Goal: Task Accomplishment & Management: Manage account settings

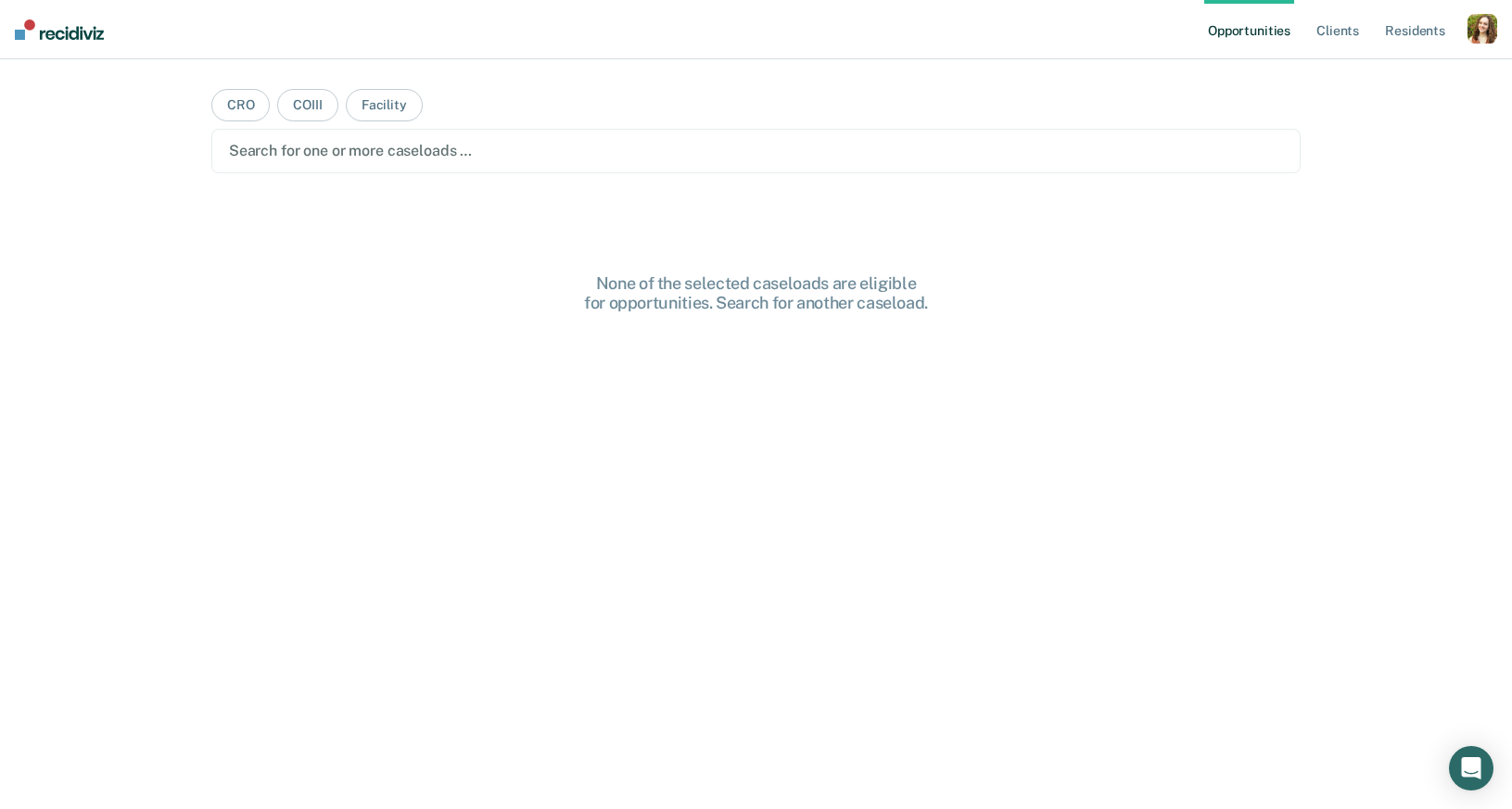
click at [1485, 25] on div "button" at bounding box center [1483, 29] width 30 height 30
click at [1359, 75] on link "Profile" at bounding box center [1408, 75] width 150 height 16
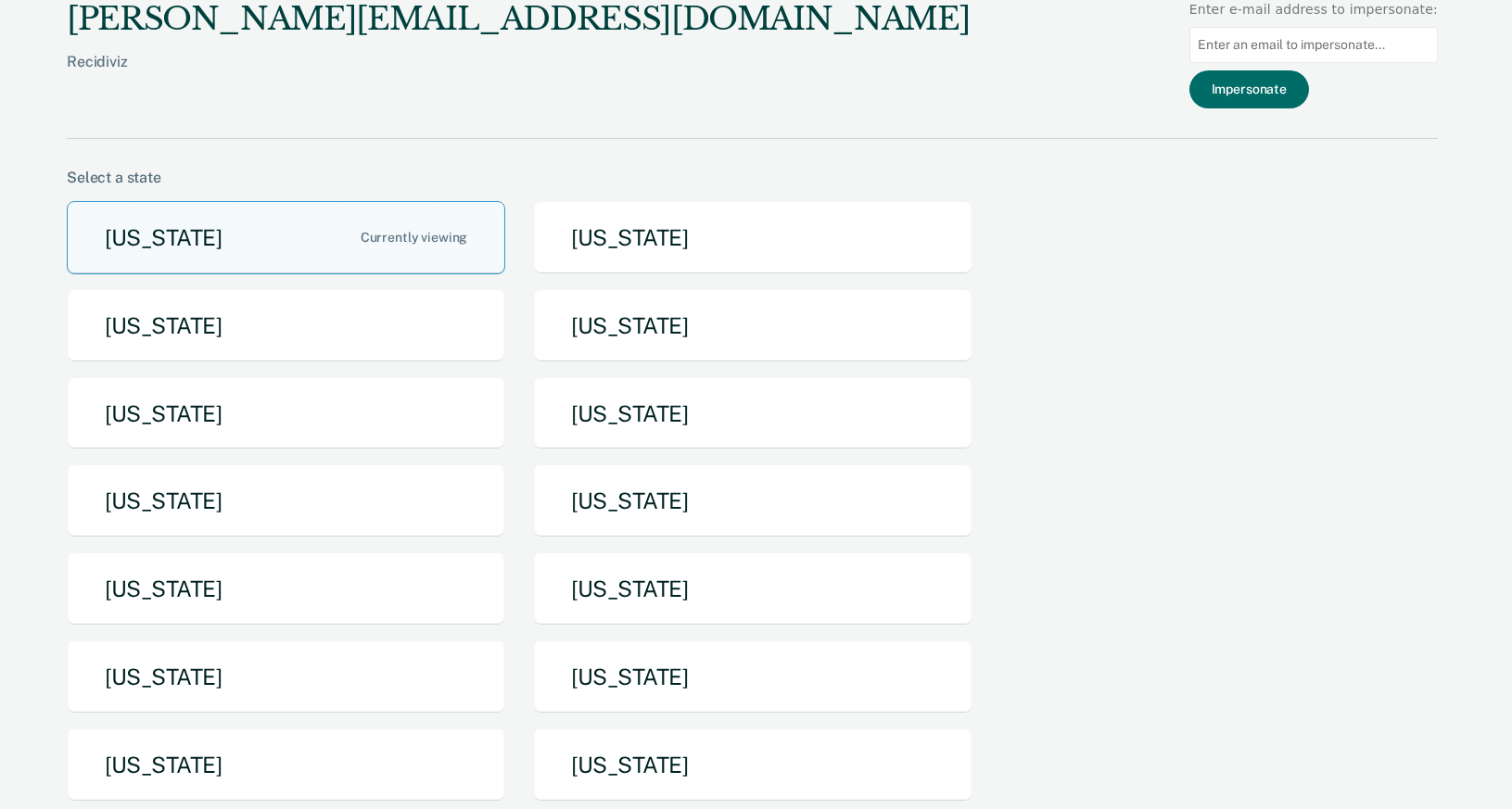
click at [1324, 48] on input at bounding box center [1313, 45] width 248 height 36
paste input "anthony.maxey@tn.gov"
type input "anthony.maxey@tn.gov"
click at [1271, 84] on button "Impersonate" at bounding box center [1249, 89] width 119 height 38
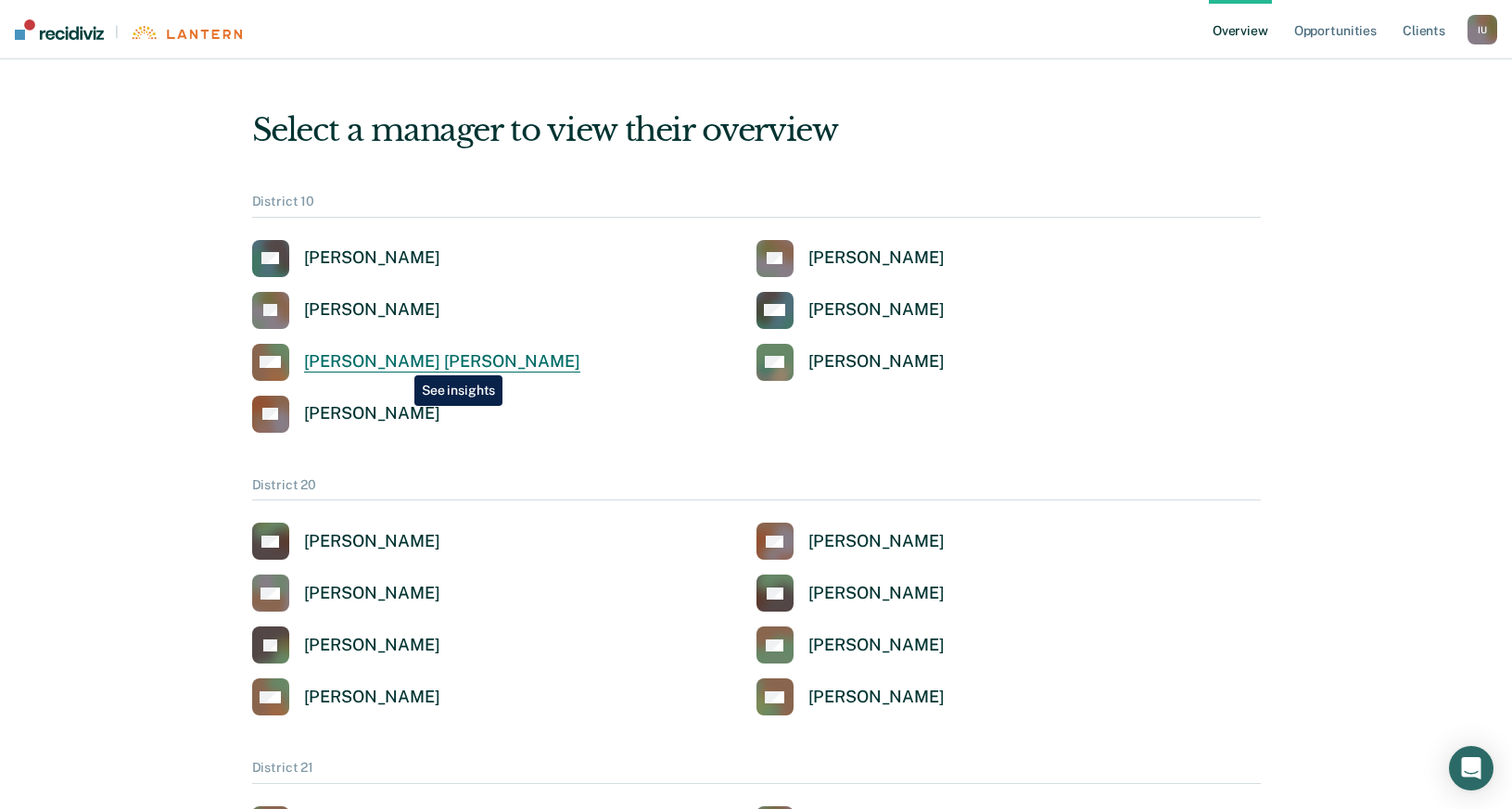
click at [400, 360] on div "[PERSON_NAME] [PERSON_NAME]" at bounding box center [442, 362] width 277 height 22
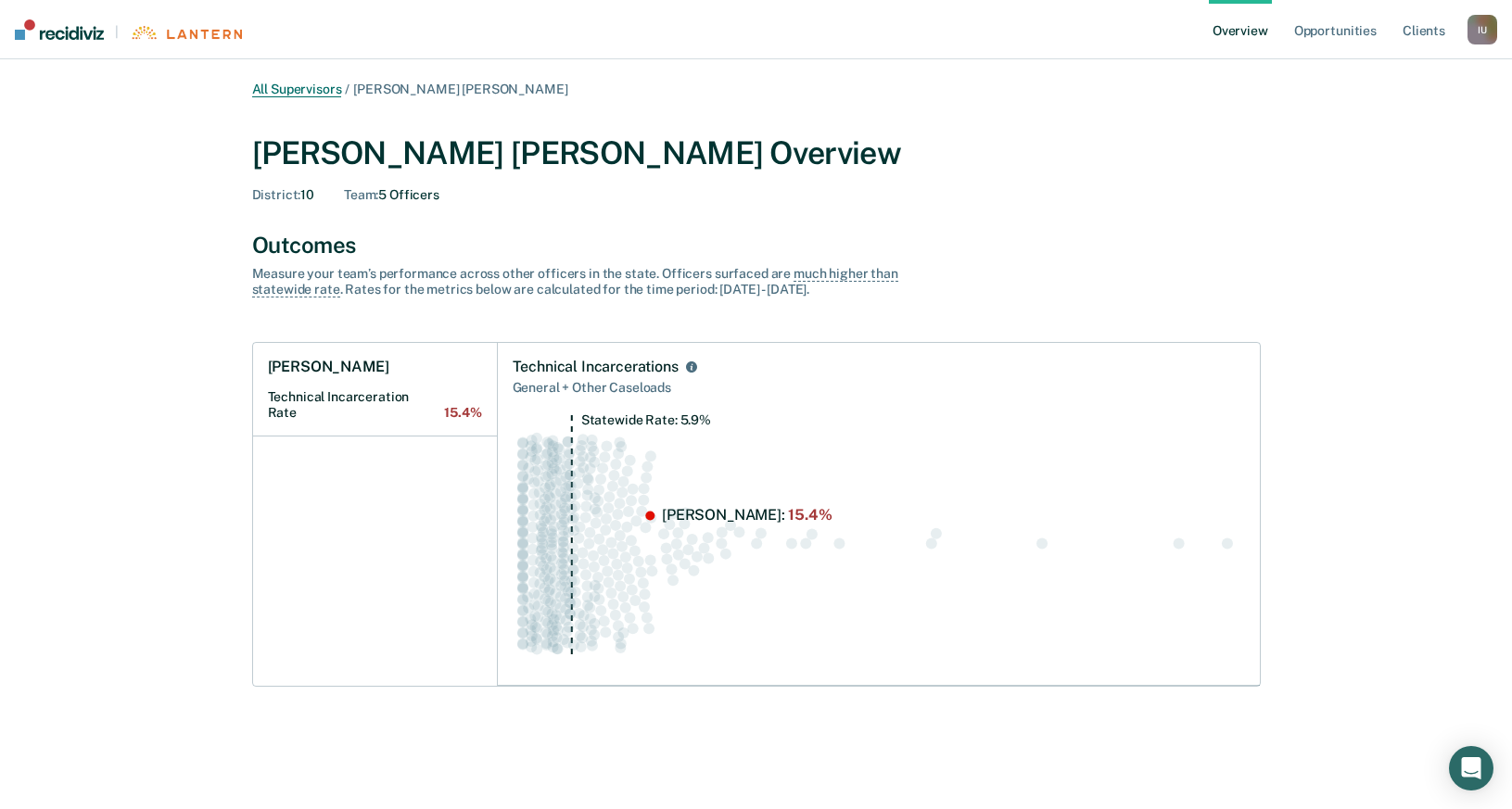
click at [319, 96] on link "All Supervisors" at bounding box center [297, 89] width 90 height 16
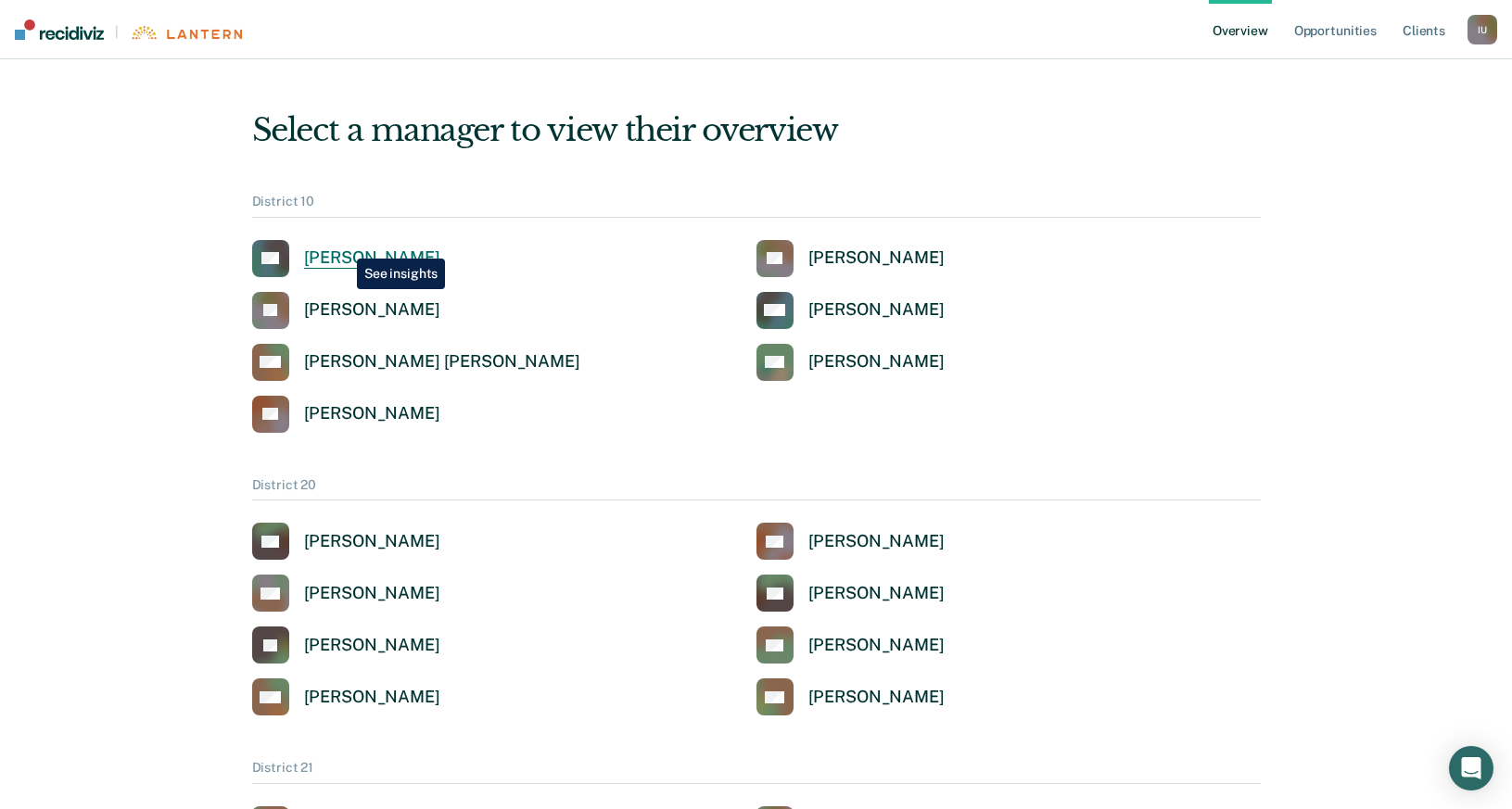
click at [345, 249] on div "[PERSON_NAME]" at bounding box center [372, 258] width 136 height 22
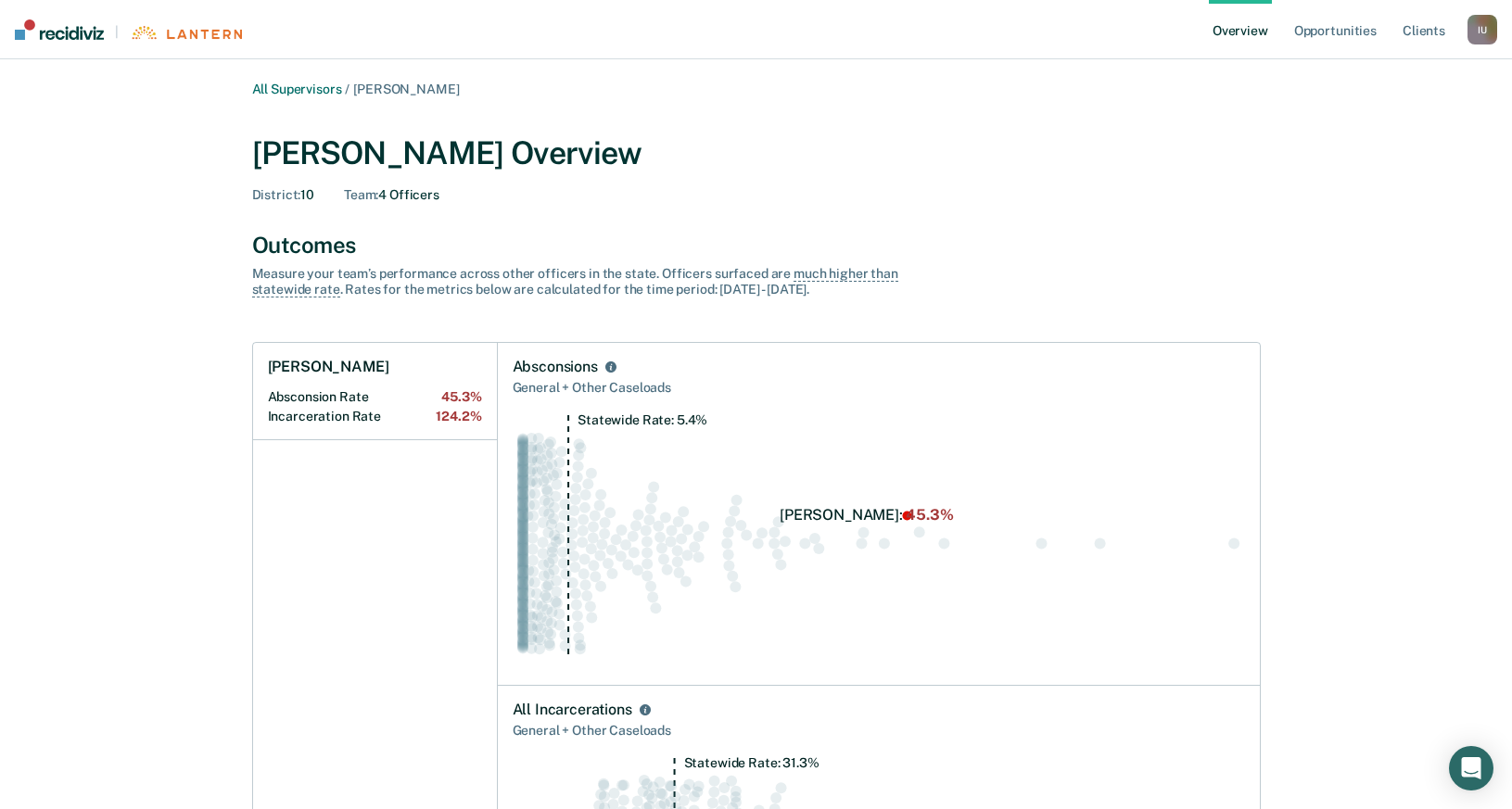
click at [1481, 24] on div "I U" at bounding box center [1483, 30] width 30 height 30
click at [1361, 76] on link "Profile" at bounding box center [1408, 74] width 150 height 16
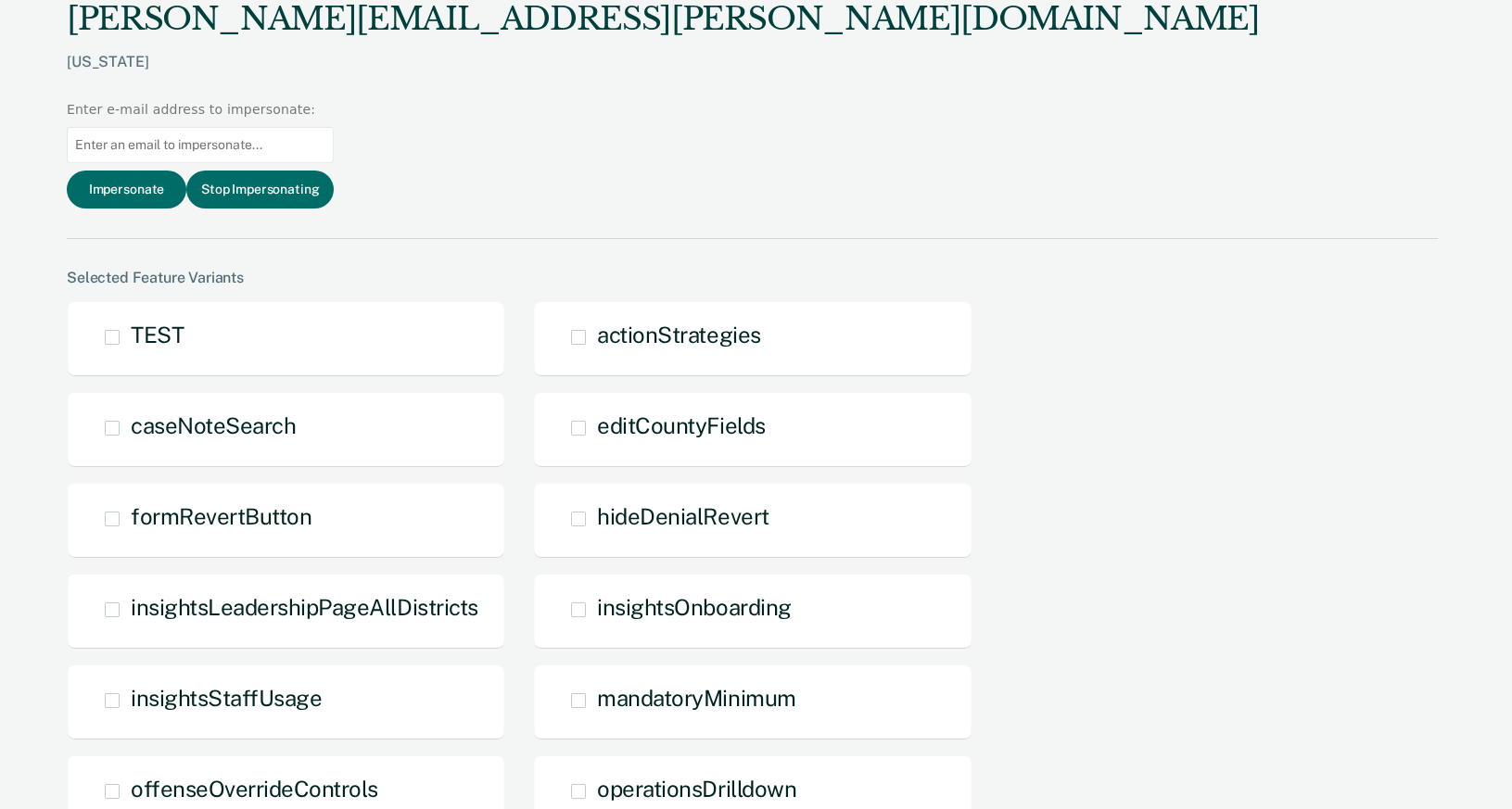
click at [334, 127] on input at bounding box center [200, 145] width 267 height 36
paste input "autumn.stallings@tn.gov"
type input "autumn.stallings@tn.gov"
click at [186, 170] on button "Impersonate" at bounding box center [126, 189] width 119 height 38
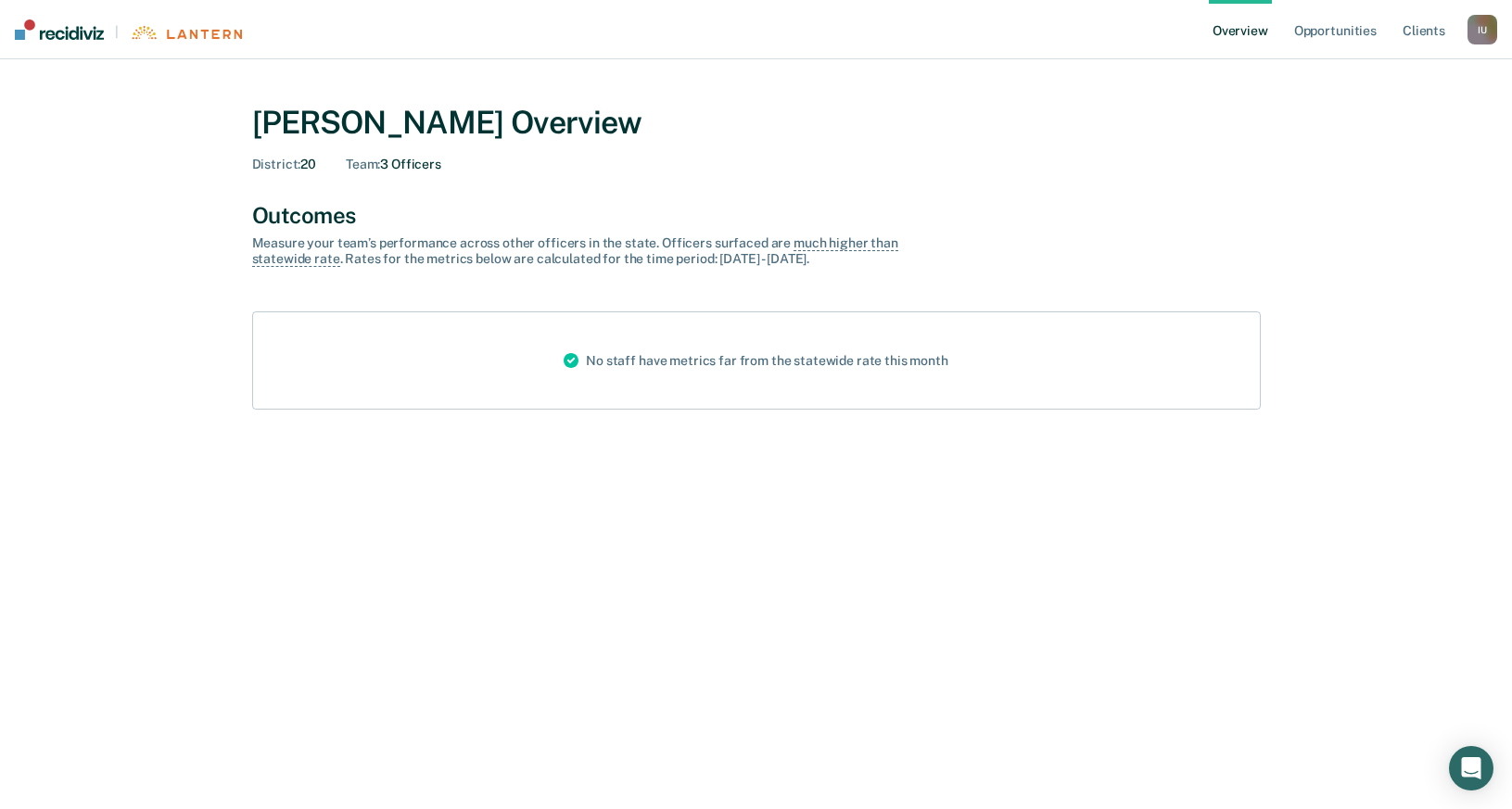
click at [1469, 24] on div "I U" at bounding box center [1483, 30] width 30 height 30
click at [1366, 74] on link "Profile" at bounding box center [1408, 74] width 150 height 16
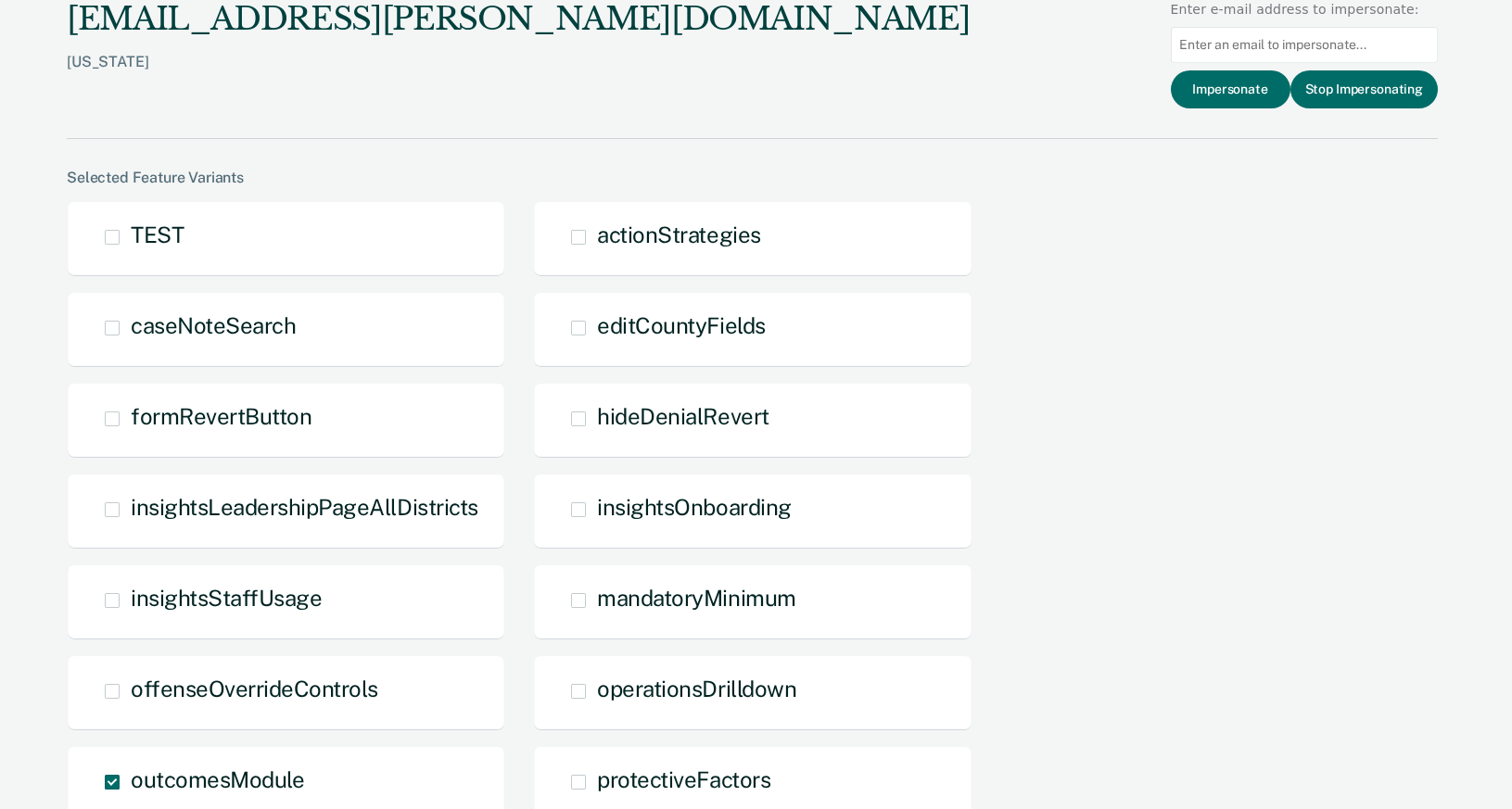
click at [1245, 57] on input at bounding box center [1305, 45] width 267 height 36
paste input "[PERSON_NAME][EMAIL_ADDRESS][PERSON_NAME][DOMAIN_NAME]"
type input "[PERSON_NAME][EMAIL_ADDRESS][PERSON_NAME][DOMAIN_NAME]"
click at [1221, 99] on button "Impersonate" at bounding box center [1231, 89] width 119 height 38
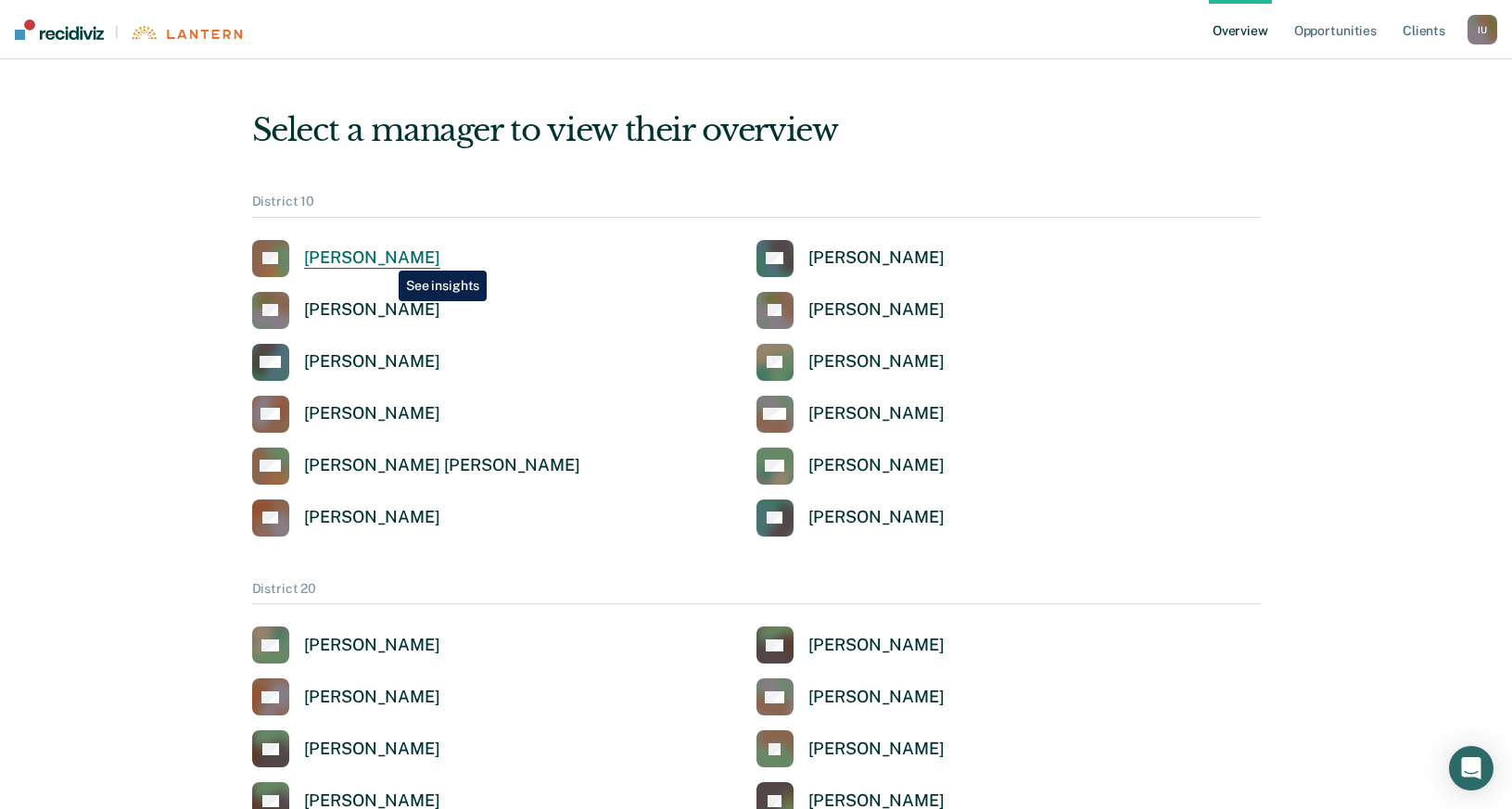
click at [385, 257] on div "[PERSON_NAME]" at bounding box center [372, 258] width 136 height 22
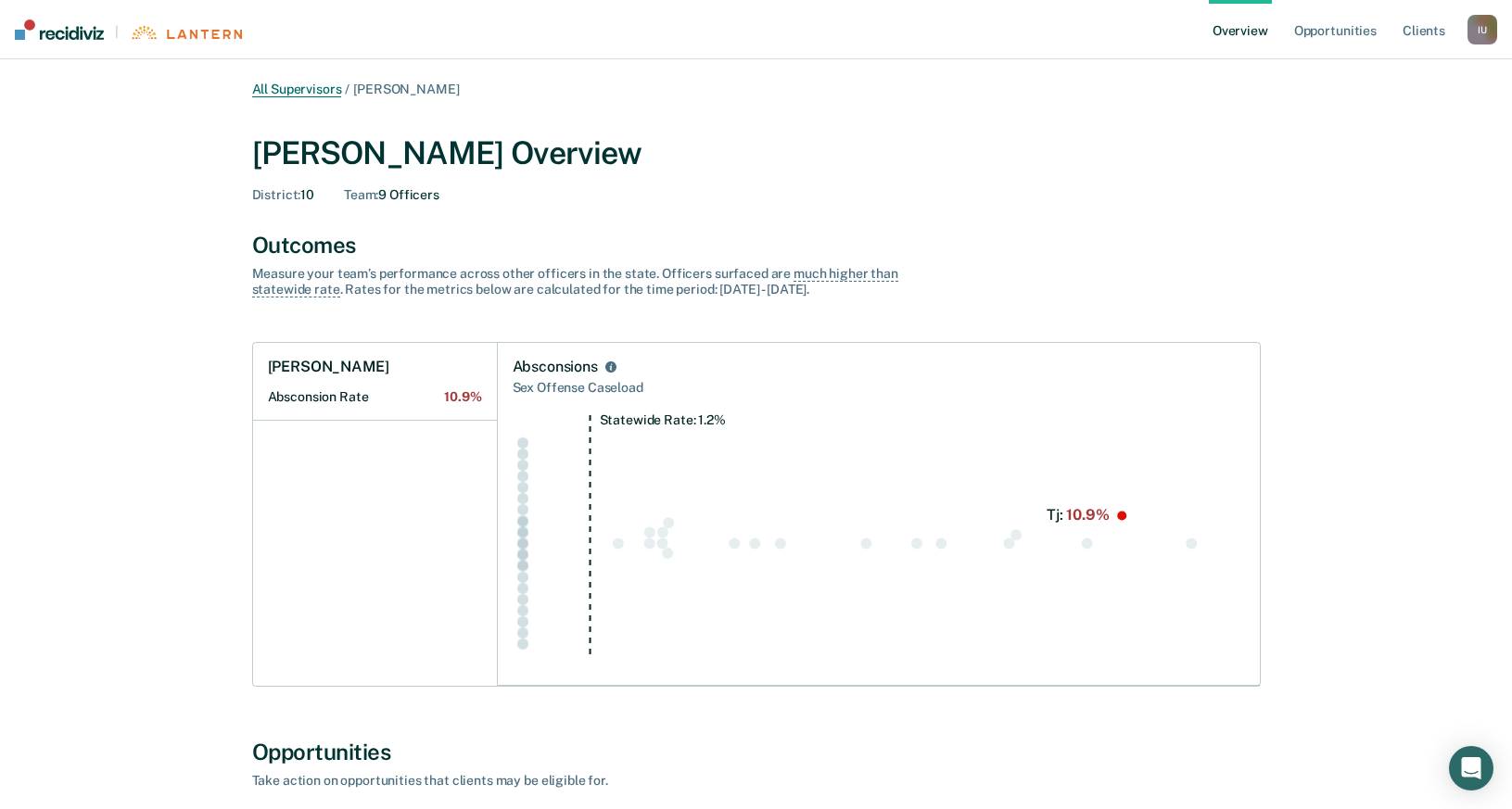
click at [318, 87] on link "All Supervisors" at bounding box center [297, 89] width 90 height 16
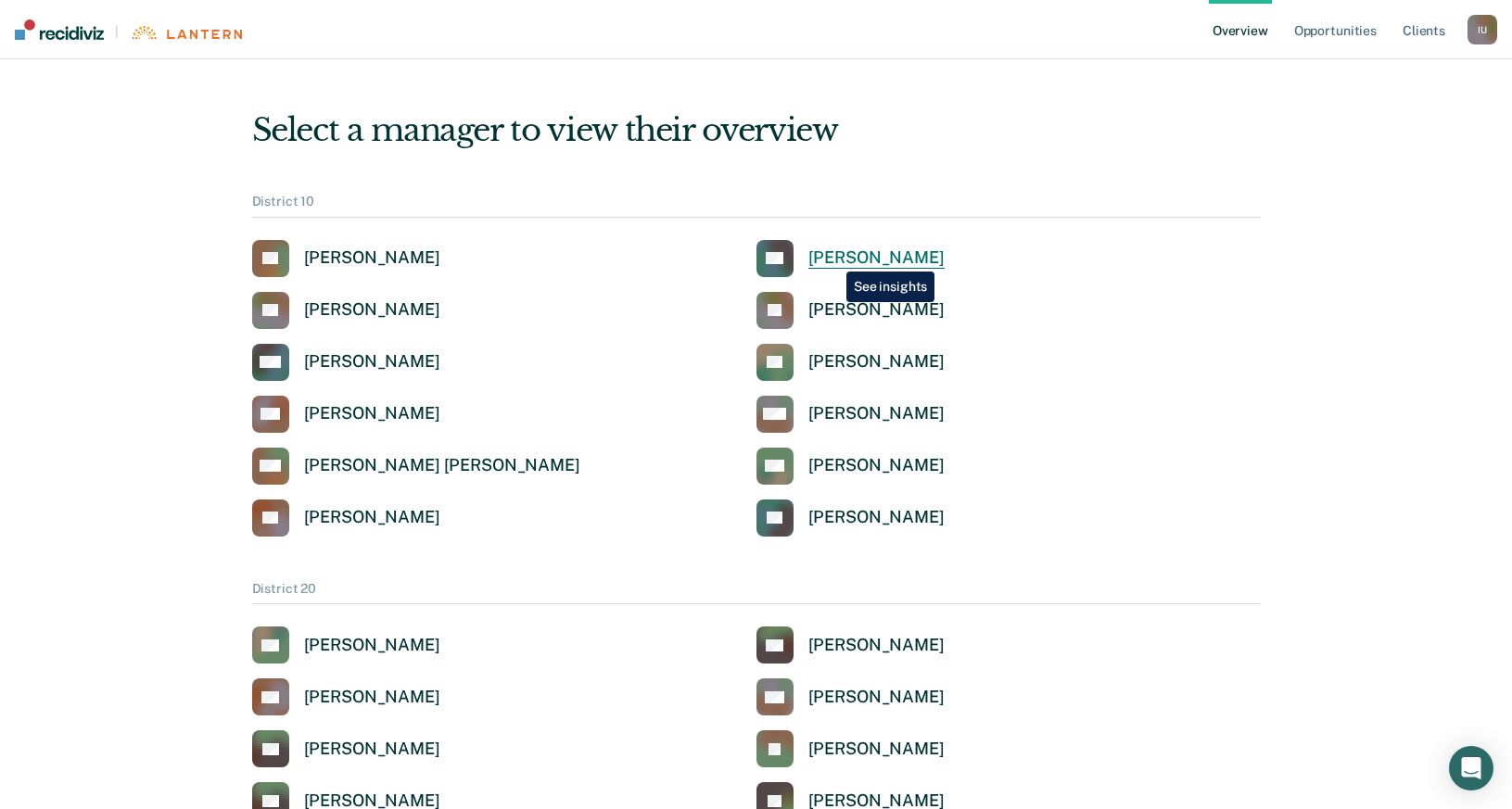
click at [833, 258] on div "[PERSON_NAME]" at bounding box center [876, 258] width 136 height 22
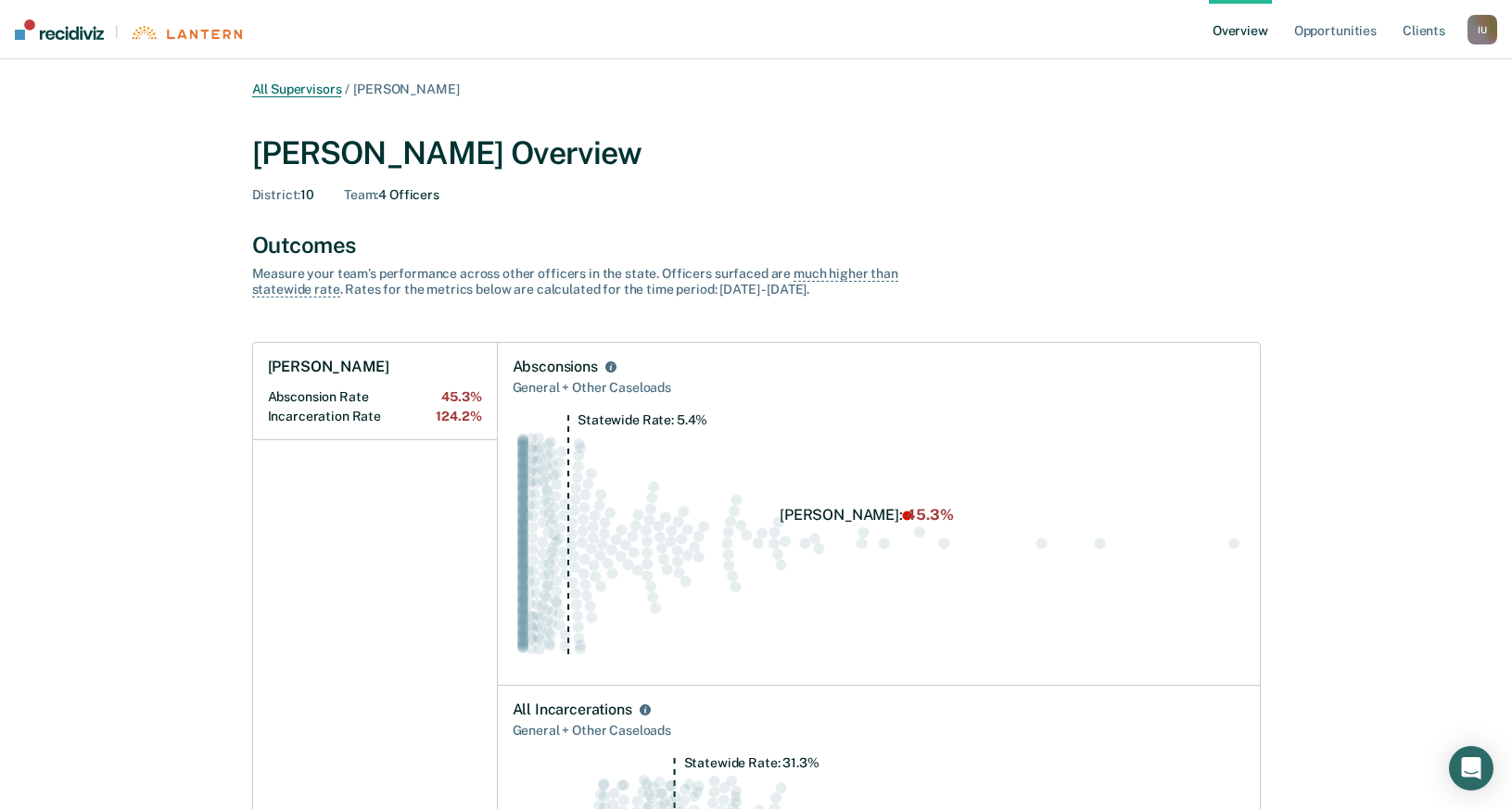
click at [316, 93] on link "All Supervisors" at bounding box center [297, 89] width 90 height 16
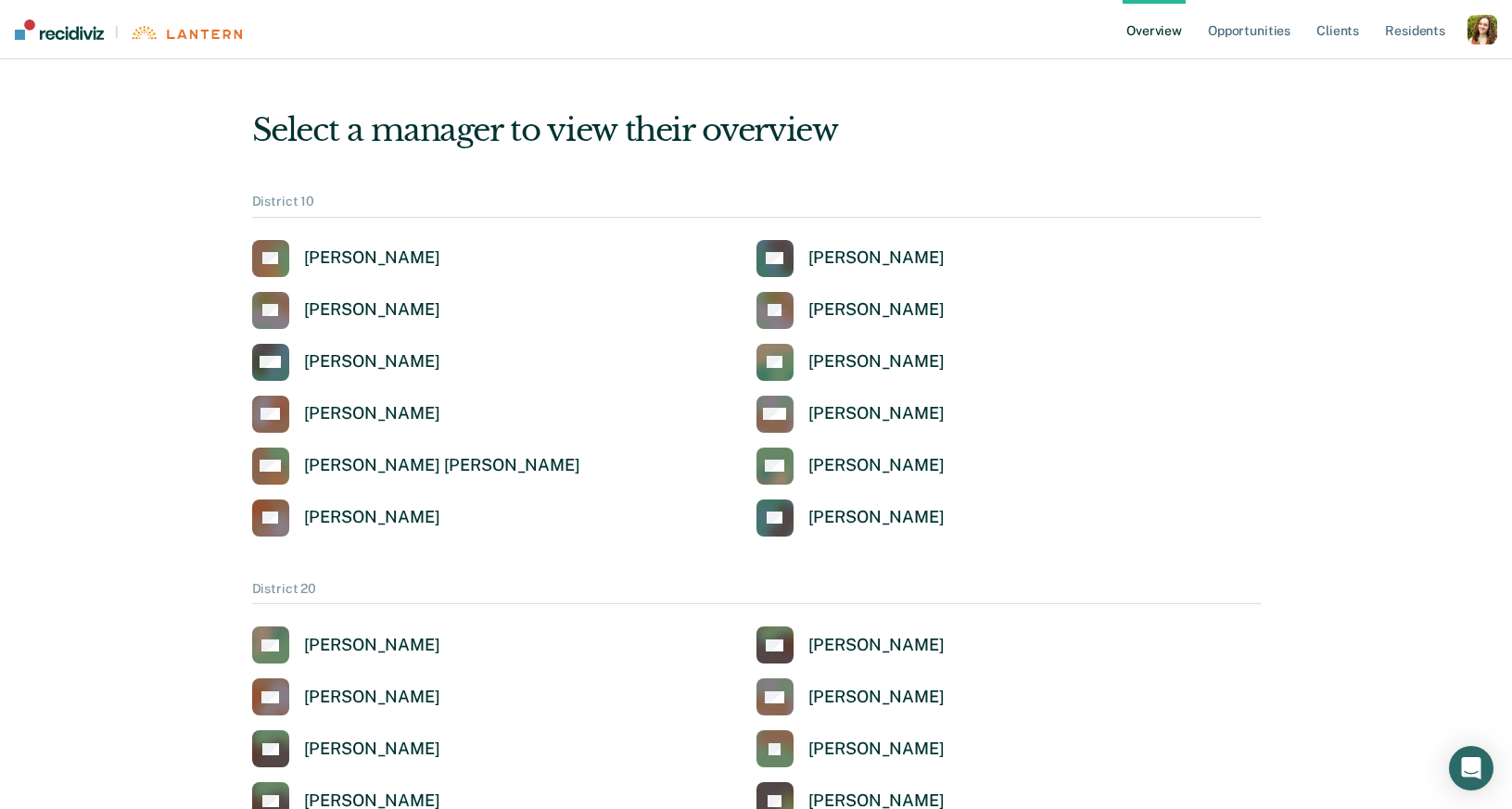
click at [1473, 28] on div "button" at bounding box center [1483, 30] width 30 height 30
click at [1377, 68] on link "Profile" at bounding box center [1408, 74] width 150 height 16
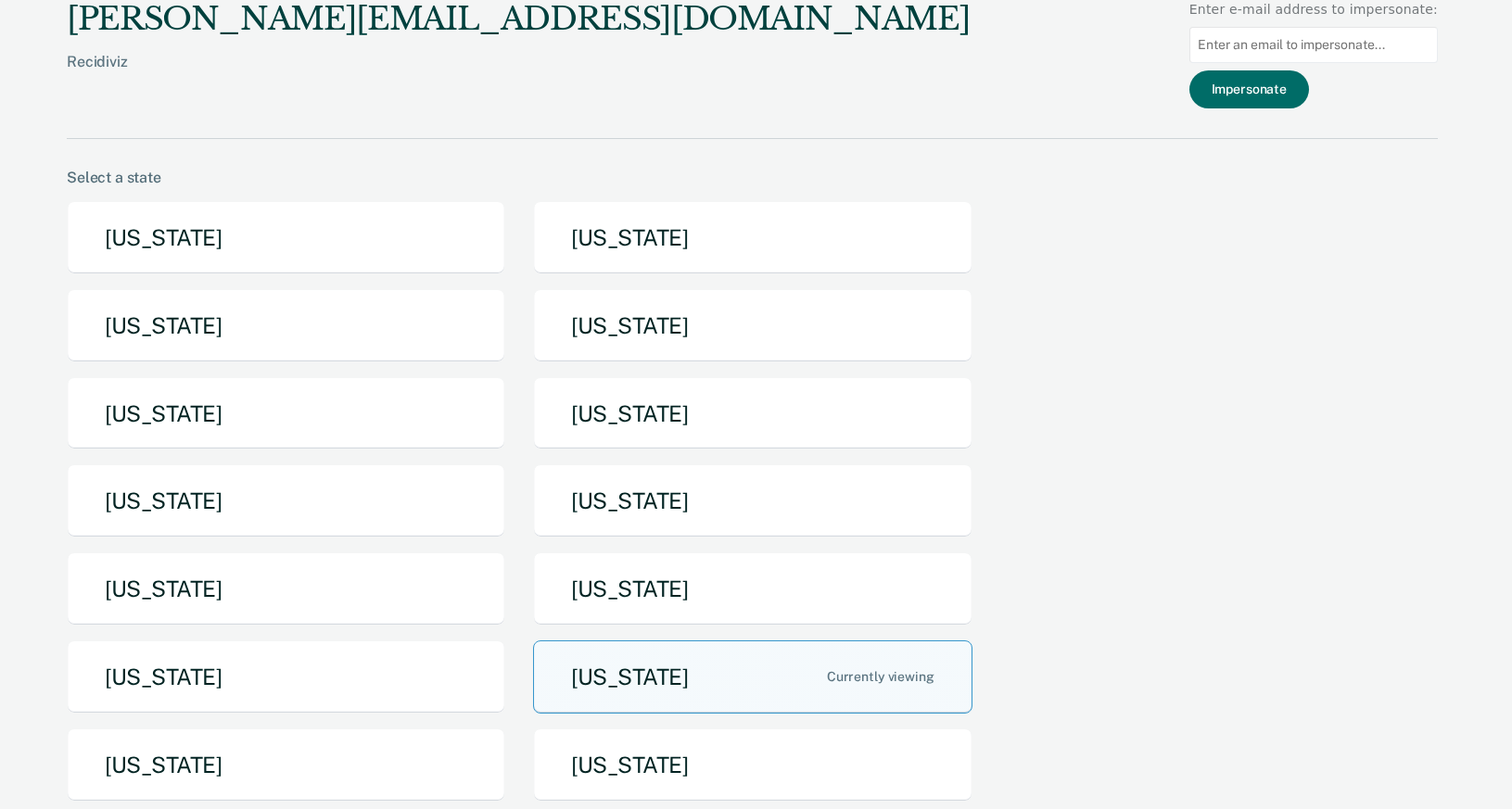
click at [1325, 42] on input at bounding box center [1313, 45] width 248 height 36
paste input "[PERSON_NAME][EMAIL_ADDRESS][PERSON_NAME][DOMAIN_NAME]"
type input "[PERSON_NAME][EMAIL_ADDRESS][PERSON_NAME][DOMAIN_NAME]"
click at [1270, 87] on button "Impersonate" at bounding box center [1249, 89] width 119 height 38
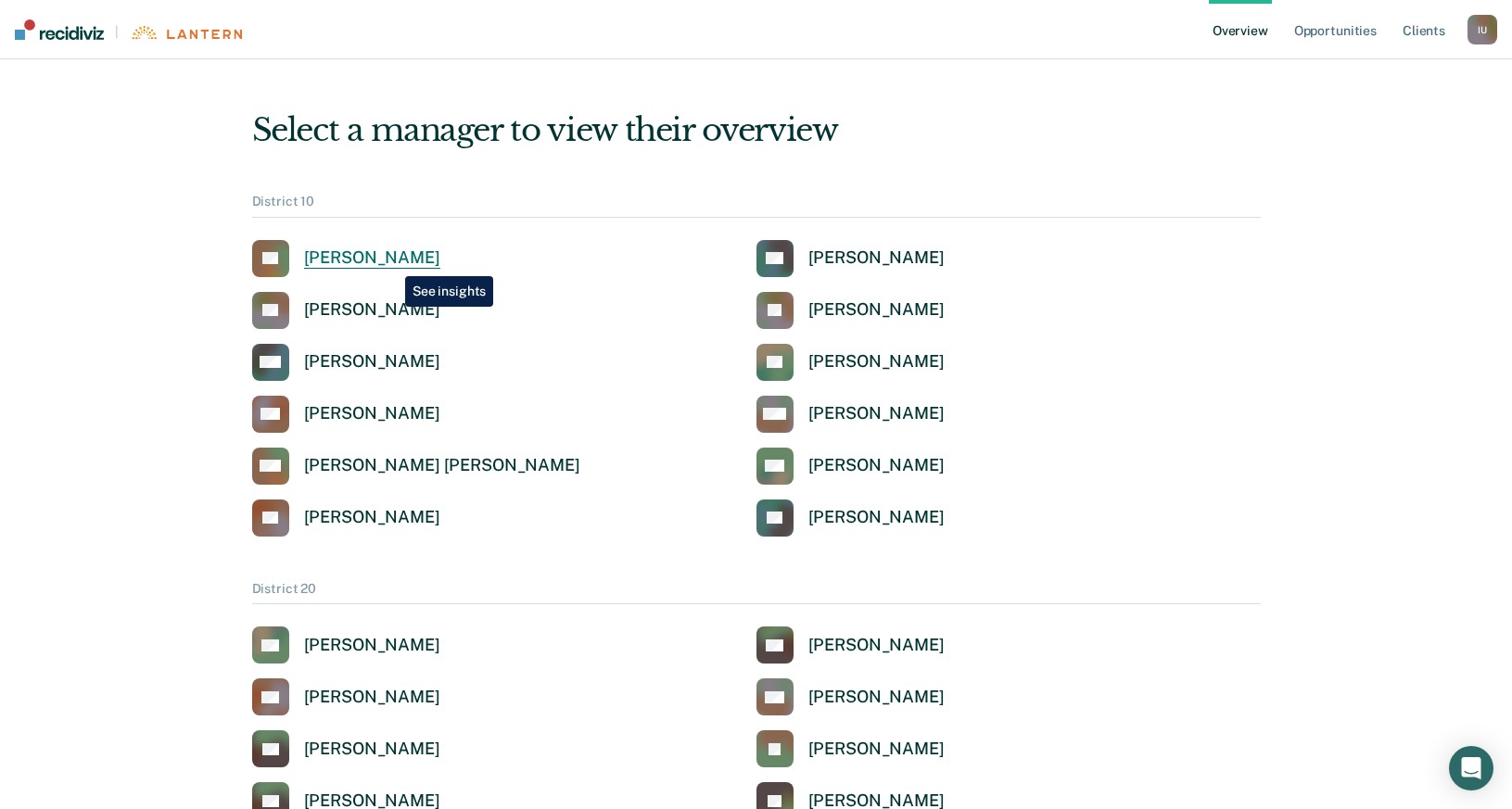
click at [391, 262] on div "[PERSON_NAME]" at bounding box center [372, 258] width 136 height 22
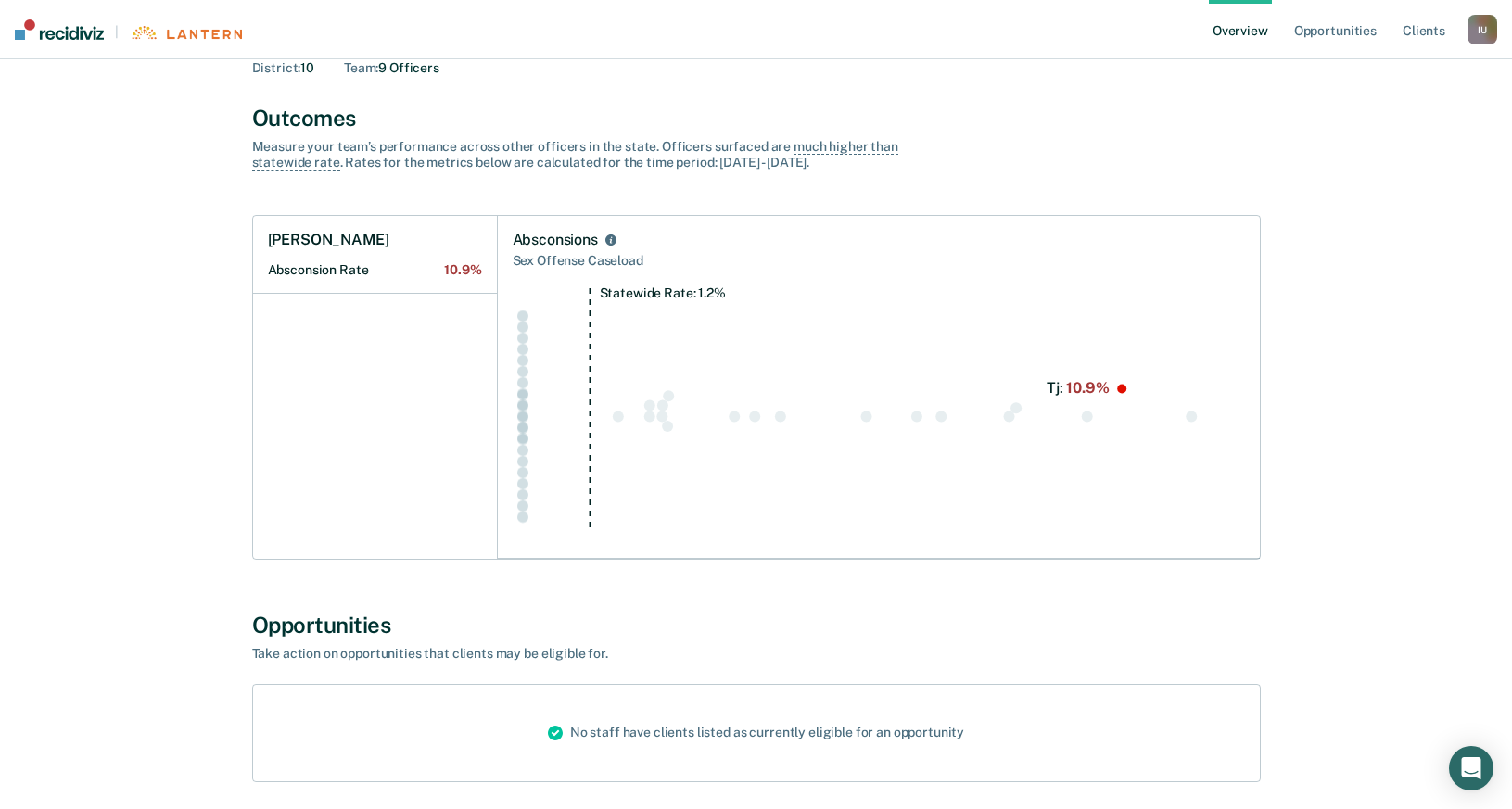
scroll to position [125, 0]
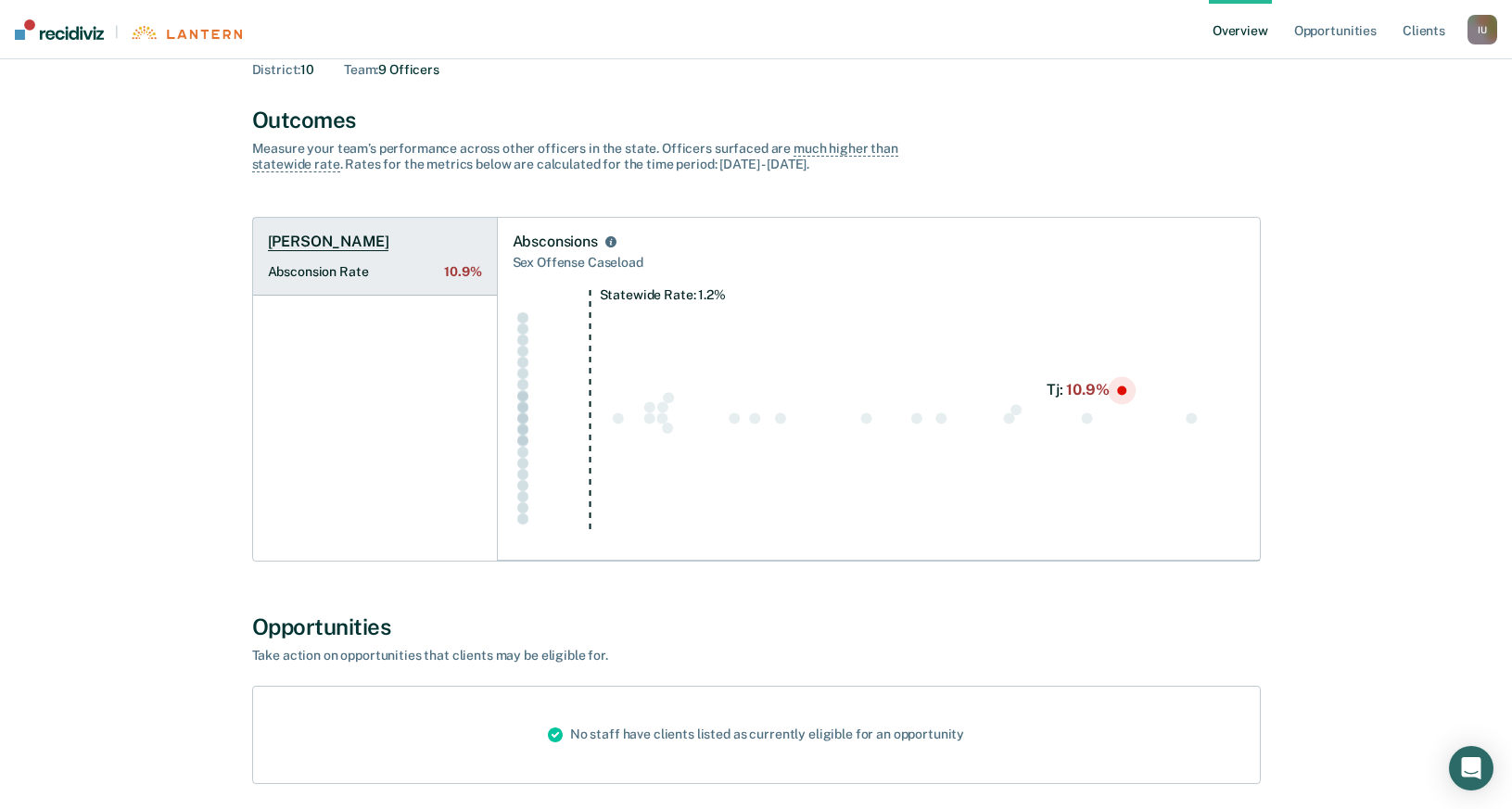
click at [371, 242] on link "Tj Harkleroad Absconsion Rate 10.9%" at bounding box center [374, 257] width 244 height 78
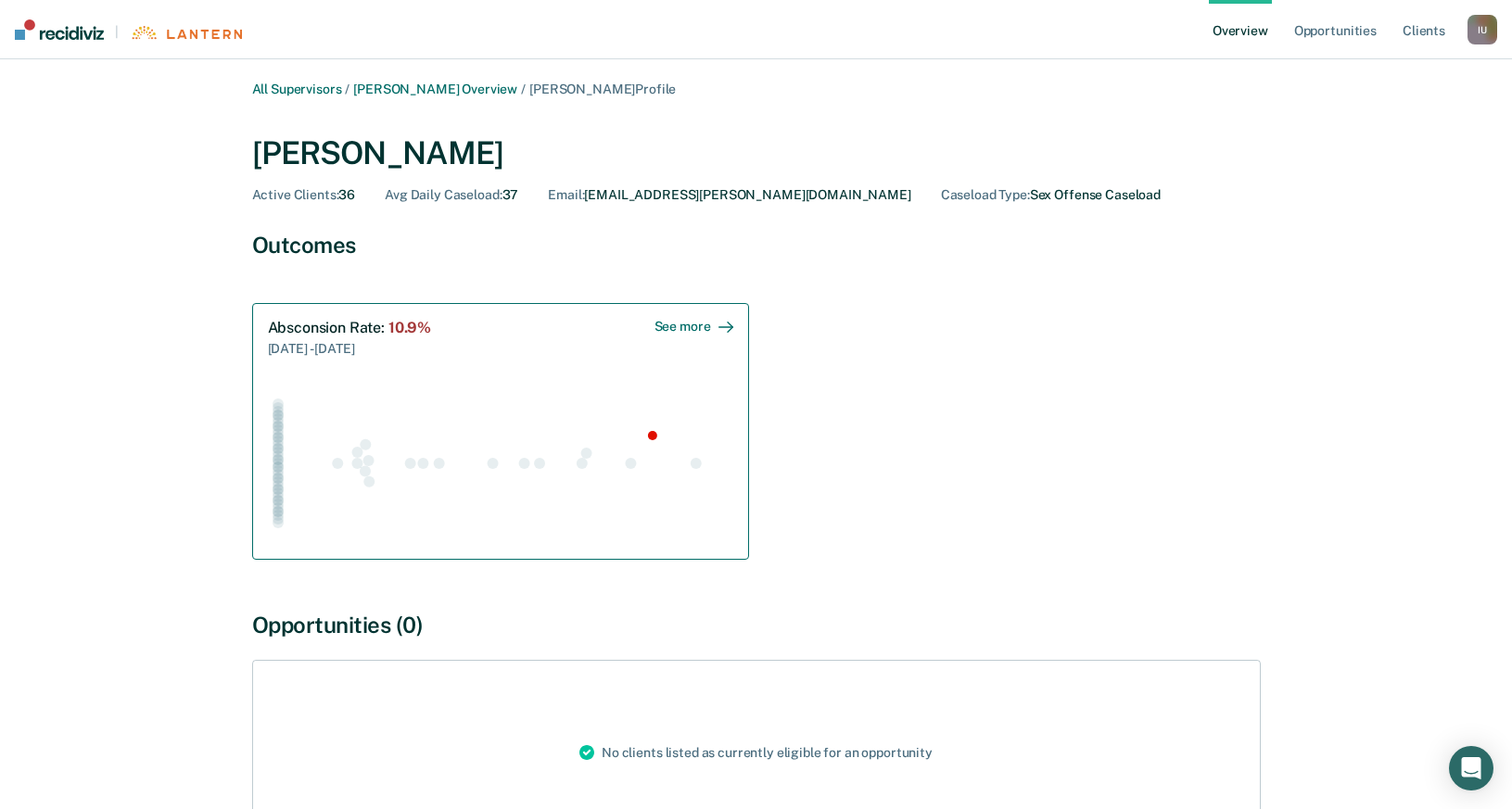
click at [442, 368] on div at bounding box center [501, 451] width 466 height 185
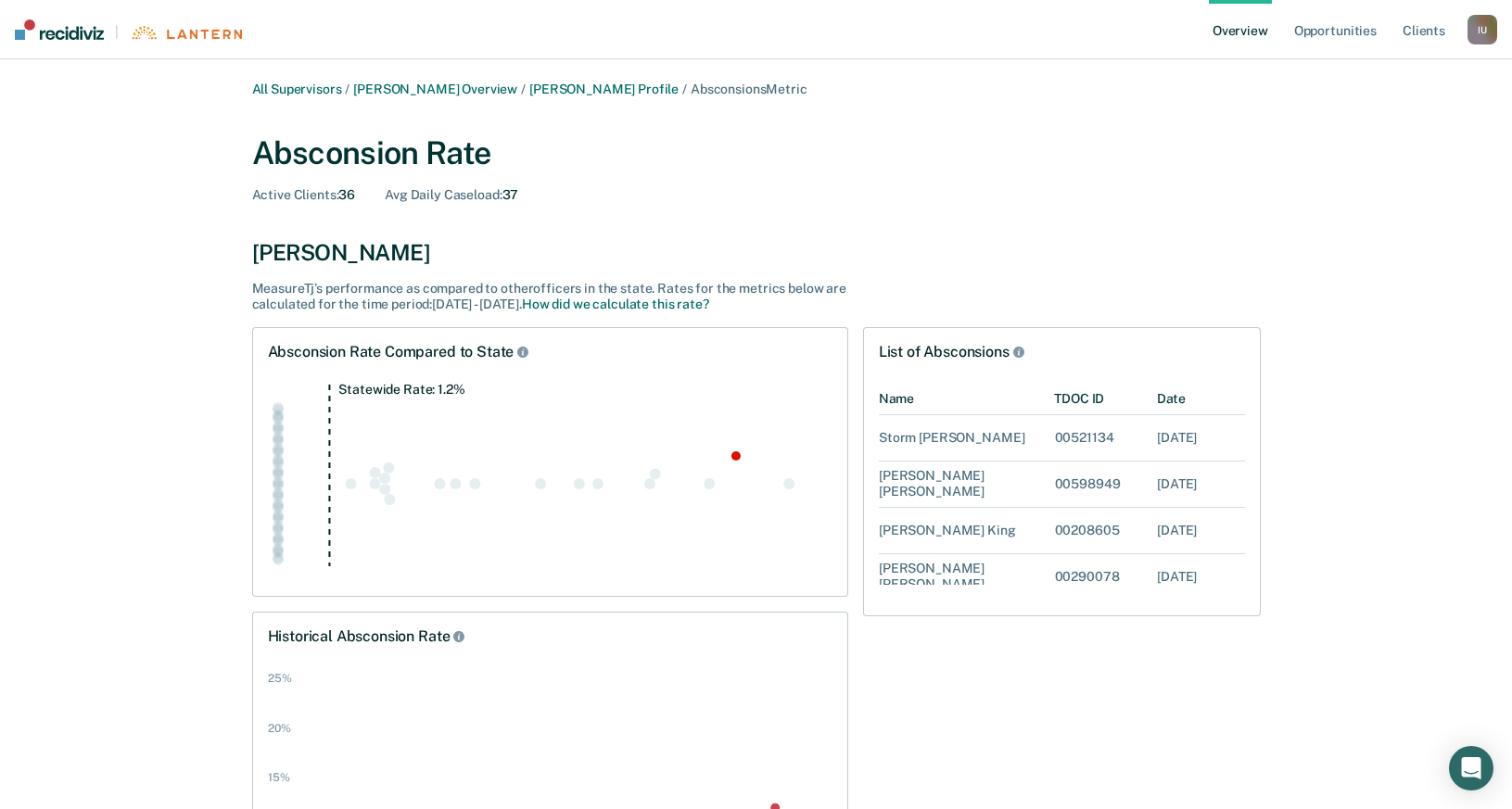
click at [1477, 38] on div "I U" at bounding box center [1483, 30] width 30 height 30
click at [1358, 71] on link "Profile" at bounding box center [1408, 74] width 150 height 16
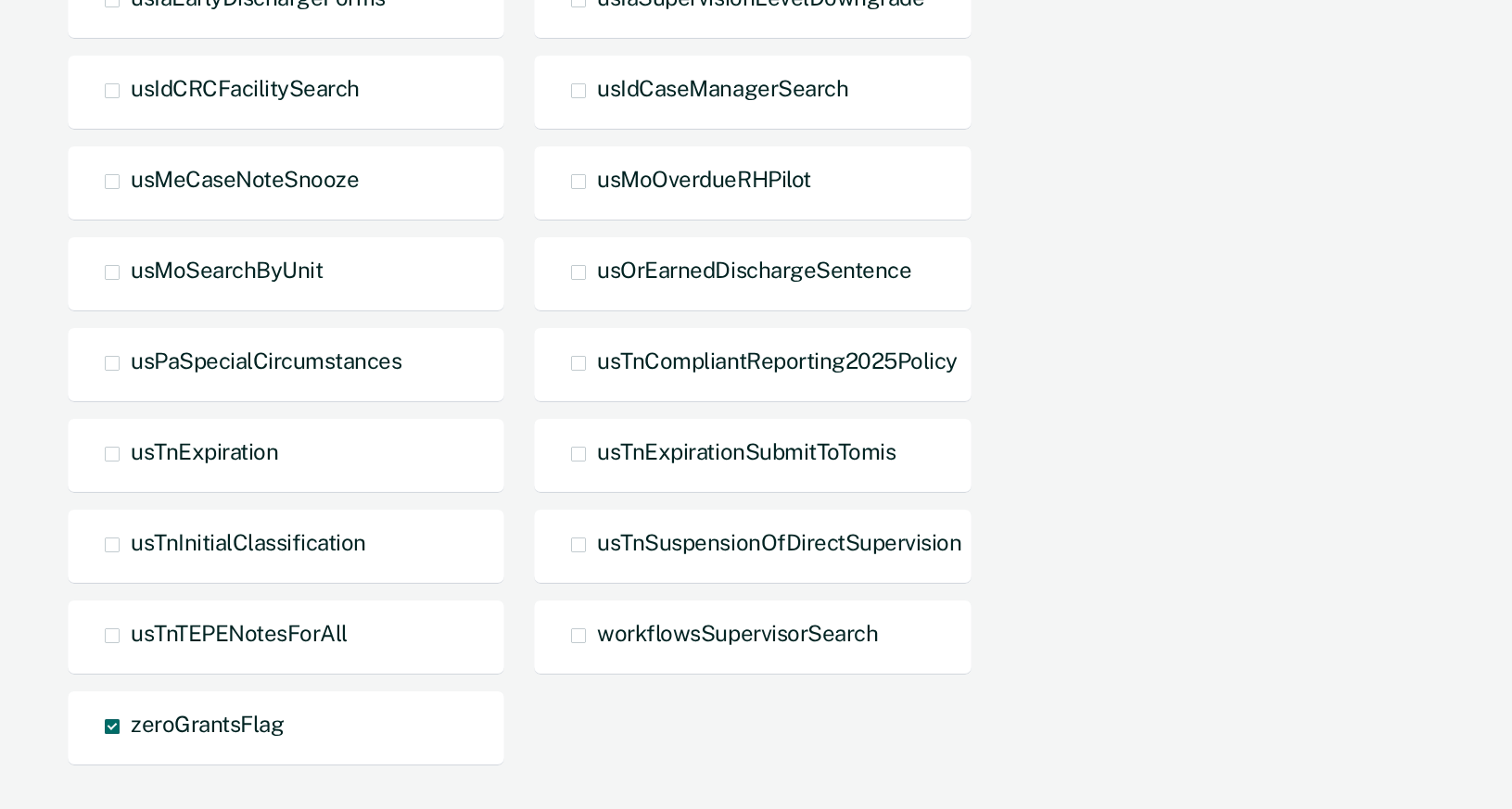
scroll to position [1361, 0]
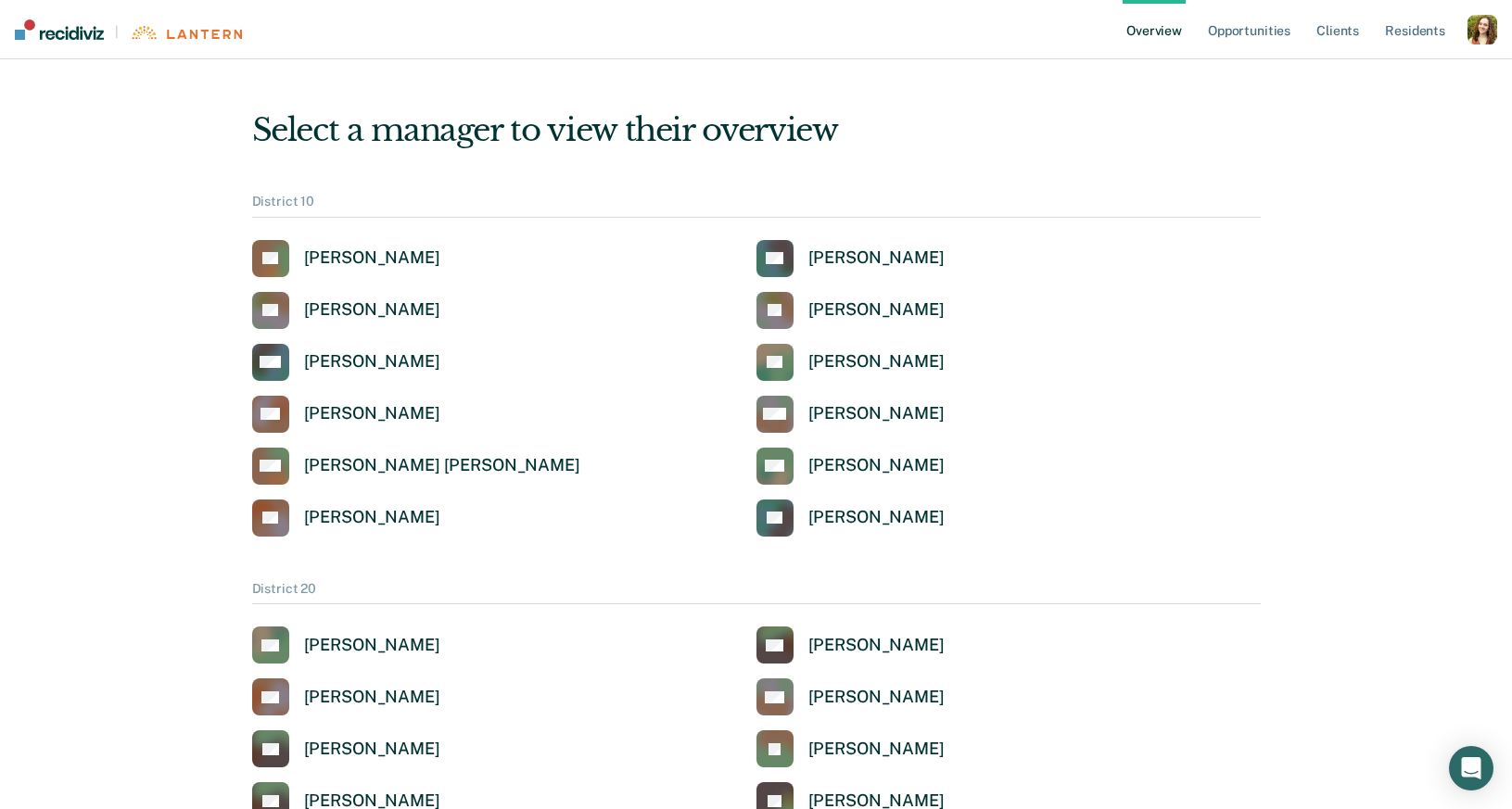
click at [1481, 20] on div "button" at bounding box center [1483, 30] width 30 height 30
click at [1394, 73] on link "Profile" at bounding box center [1408, 74] width 150 height 16
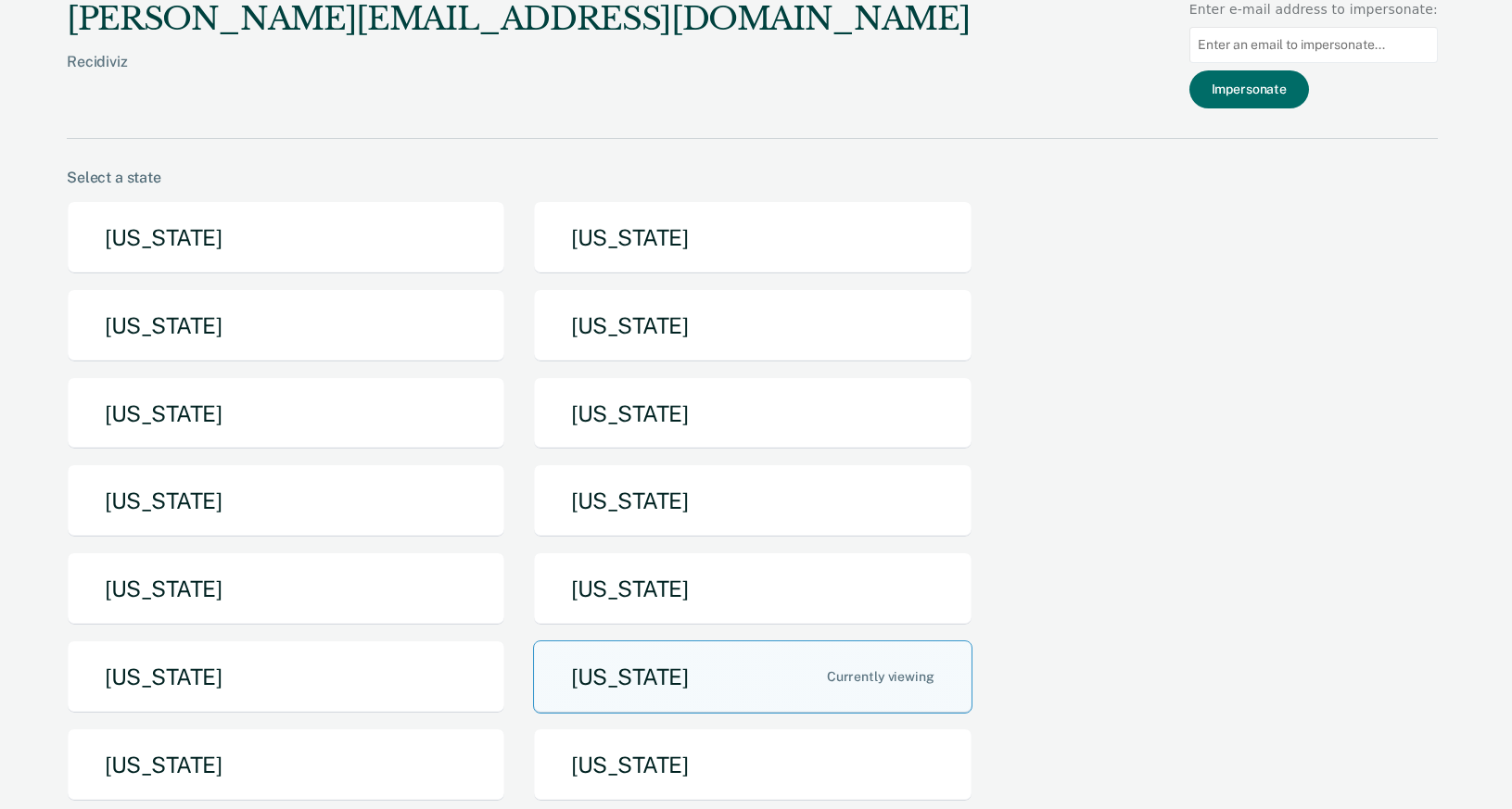
click at [1328, 51] on input at bounding box center [1313, 45] width 248 height 36
paste input "[PERSON_NAME][EMAIL_ADDRESS][PERSON_NAME][DOMAIN_NAME]"
type input "[PERSON_NAME][EMAIL_ADDRESS][PERSON_NAME][DOMAIN_NAME]"
click at [1286, 104] on button "Impersonate" at bounding box center [1249, 89] width 119 height 38
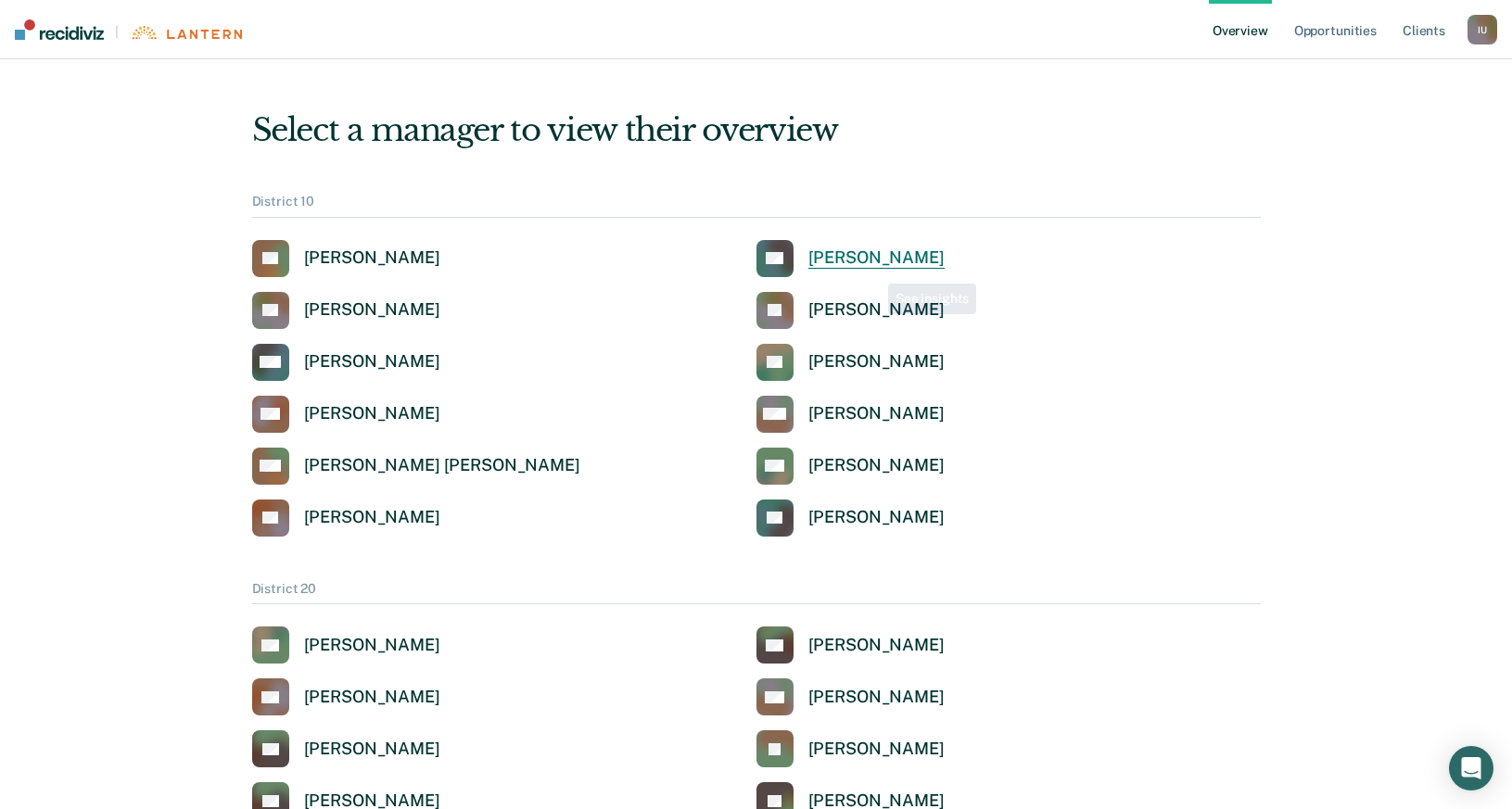
click at [867, 256] on div "[PERSON_NAME]" at bounding box center [876, 258] width 136 height 22
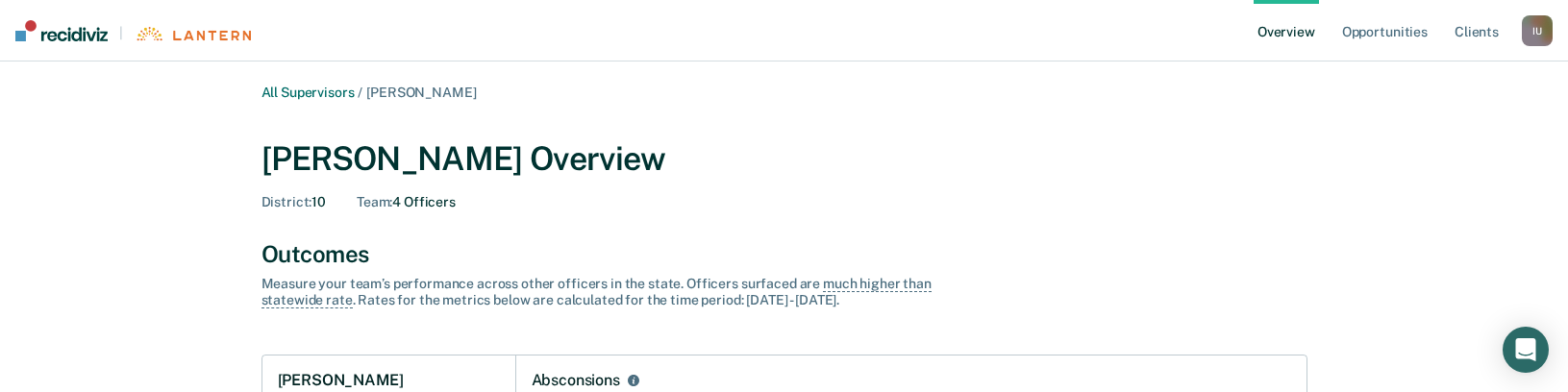
click at [312, 89] on link "All Supervisors" at bounding box center [308, 93] width 94 height 17
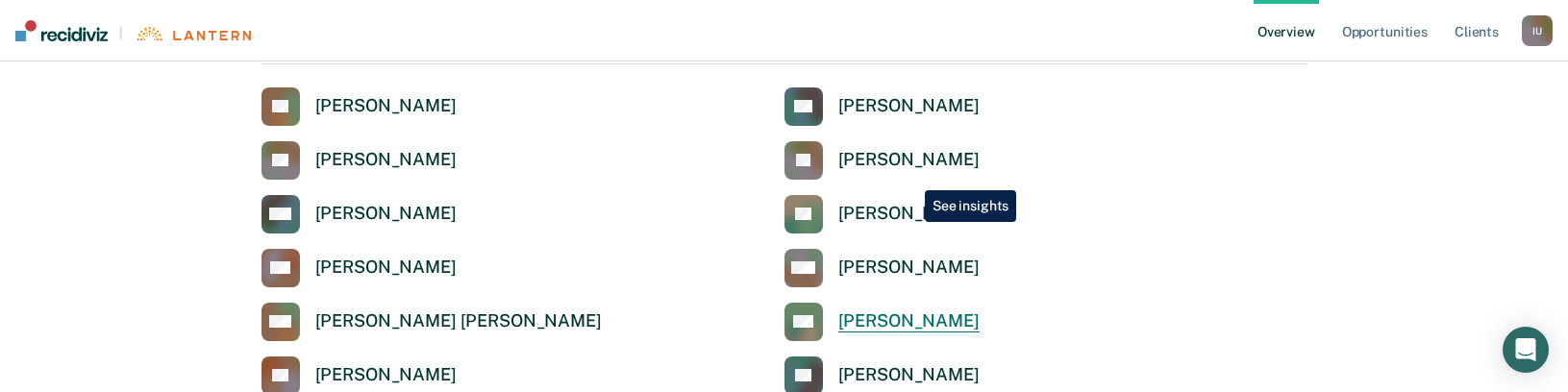
scroll to position [102, 0]
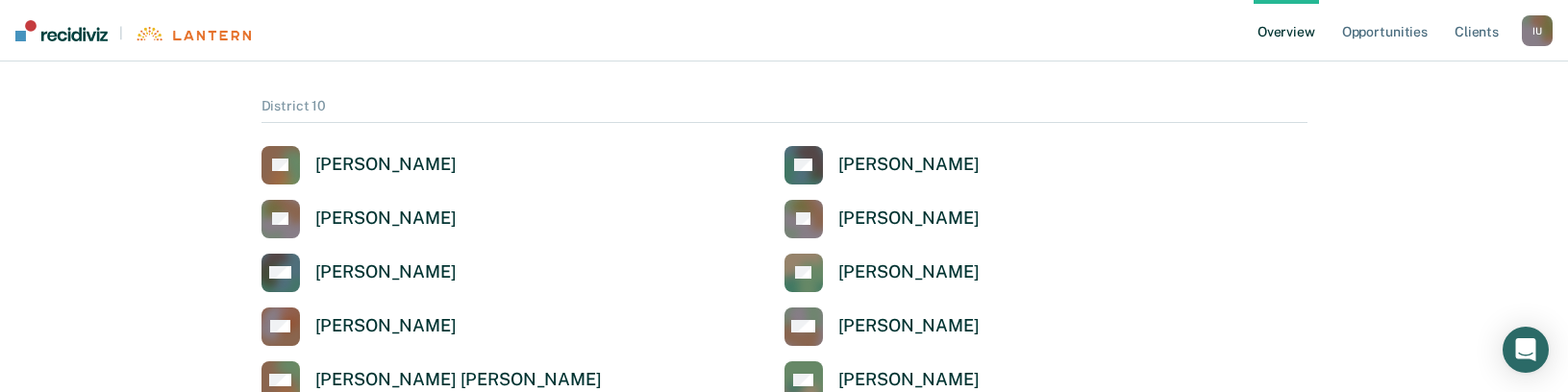
click at [1537, 36] on div "I U" at bounding box center [1538, 31] width 31 height 31
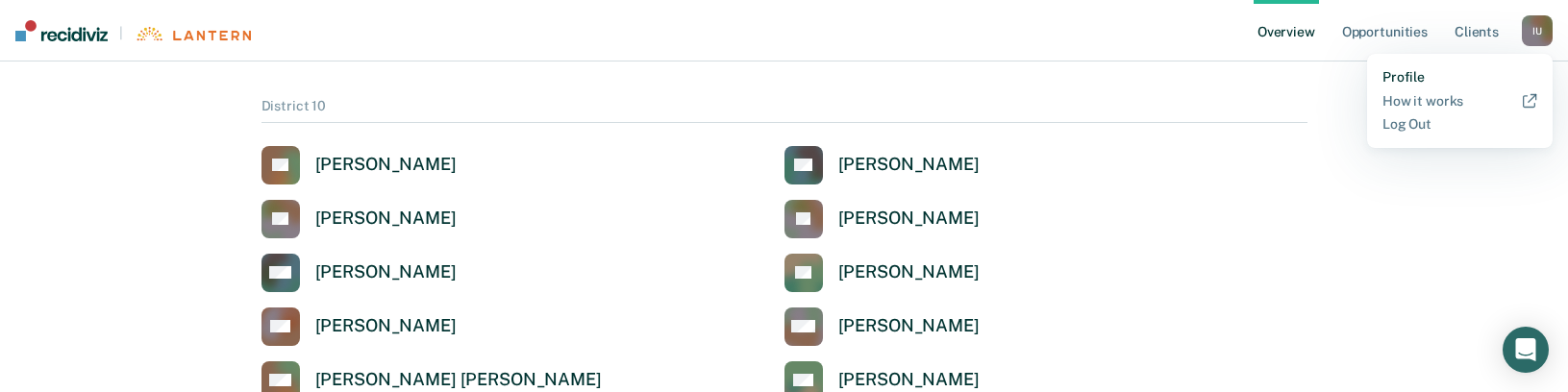
click at [1436, 73] on link "Profile" at bounding box center [1460, 77] width 155 height 17
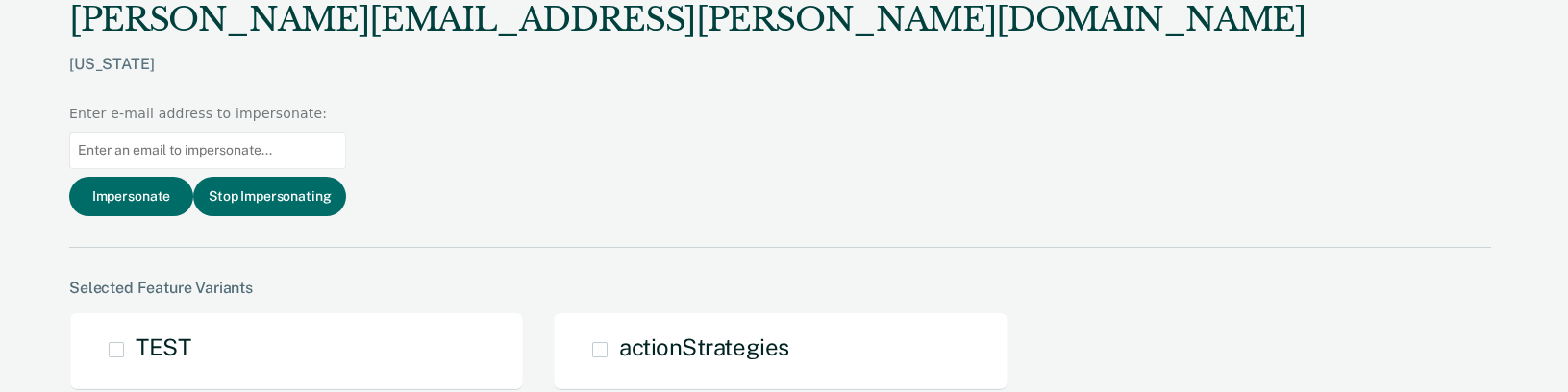
click at [346, 132] on input at bounding box center [208, 150] width 277 height 37
paste input "[PERSON_NAME][EMAIL_ADDRESS][PERSON_NAME][DOMAIN_NAME]"
type input "[PERSON_NAME][EMAIL_ADDRESS][PERSON_NAME][DOMAIN_NAME]"
click at [193, 176] on button "Impersonate" at bounding box center [131, 196] width 124 height 39
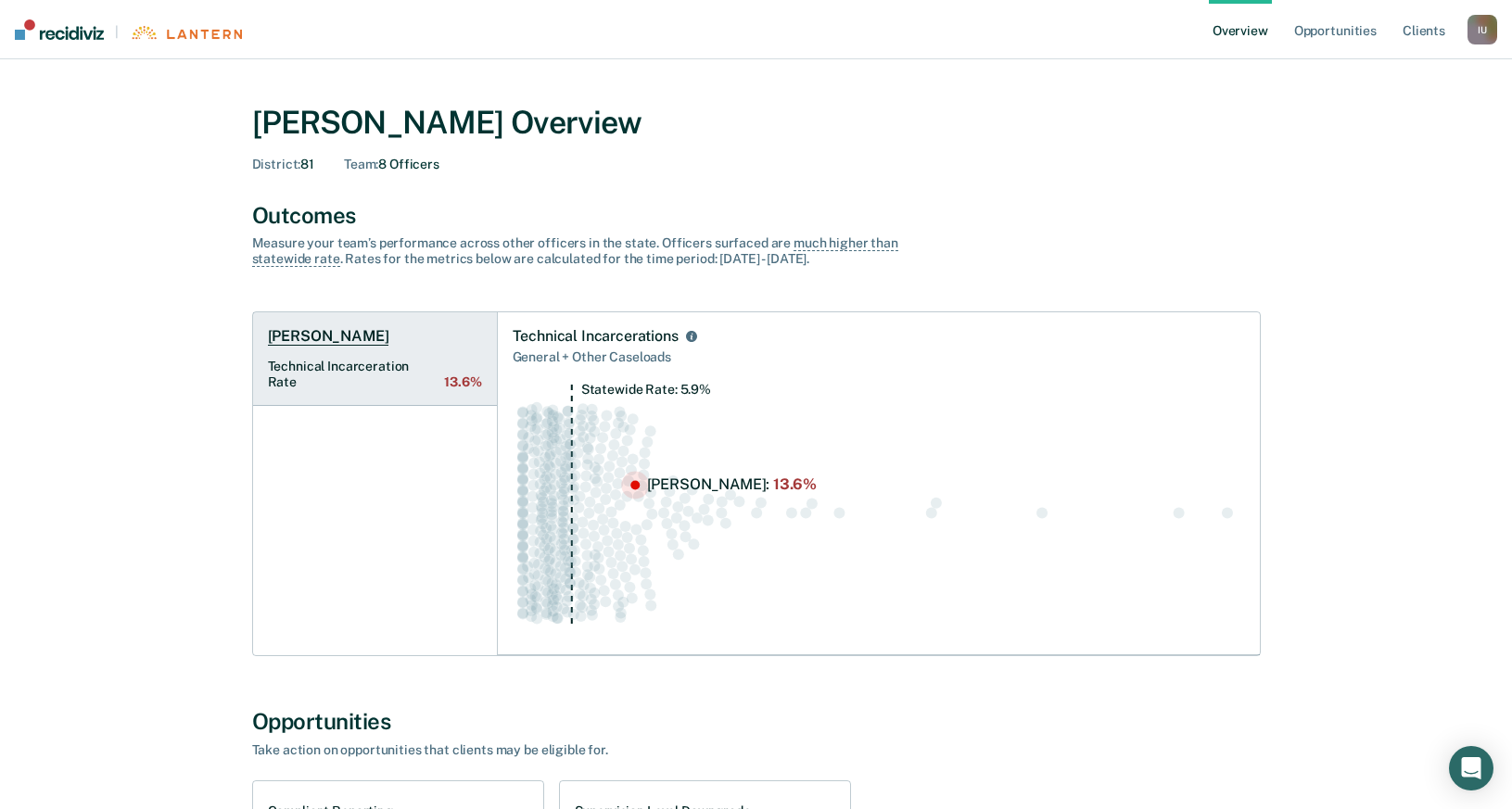
click at [351, 373] on Rate "Technical Incarceration Rate 13.6%" at bounding box center [375, 374] width 215 height 32
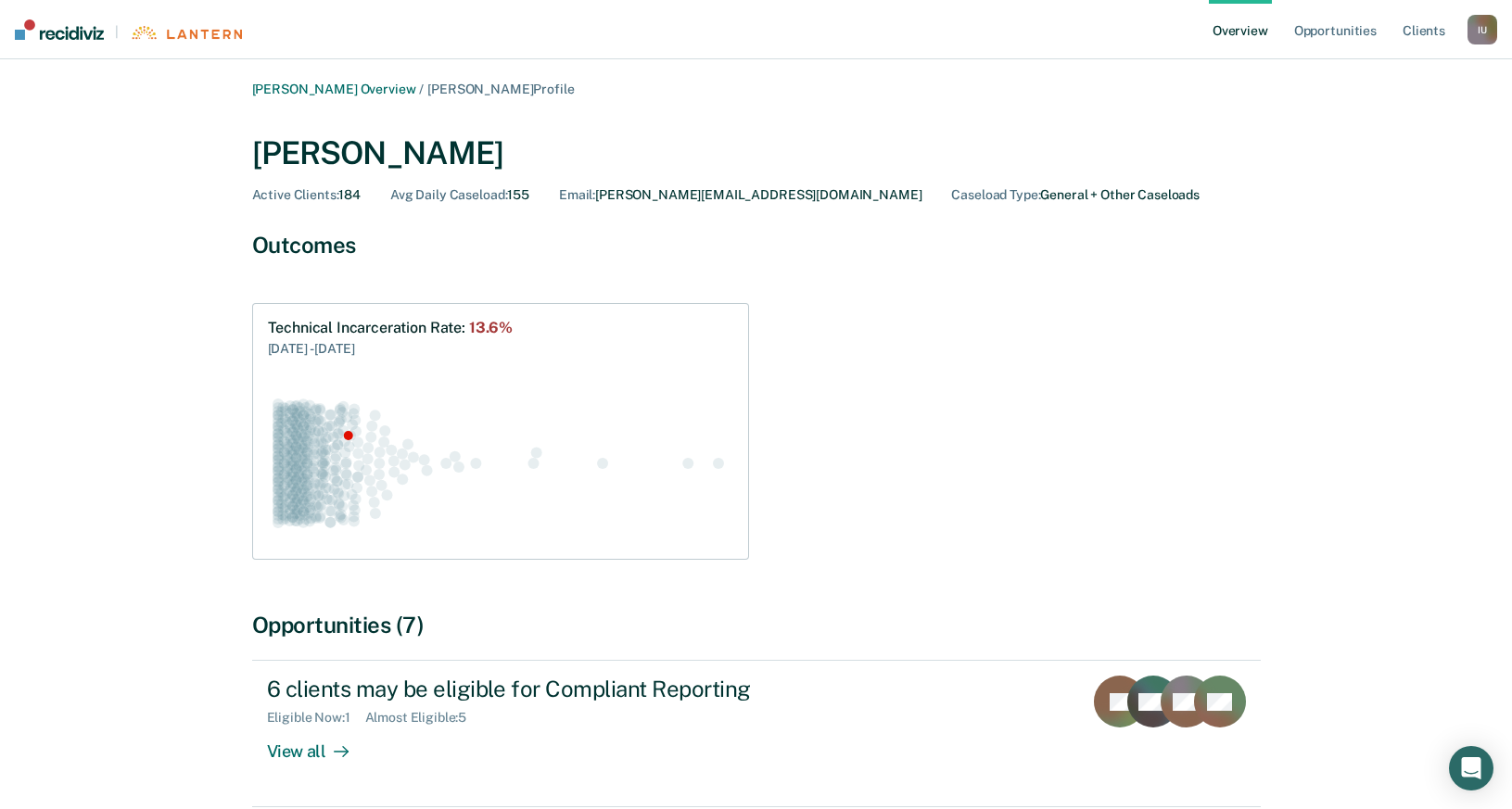
click at [448, 245] on div "Outcomes" at bounding box center [756, 245] width 1009 height 27
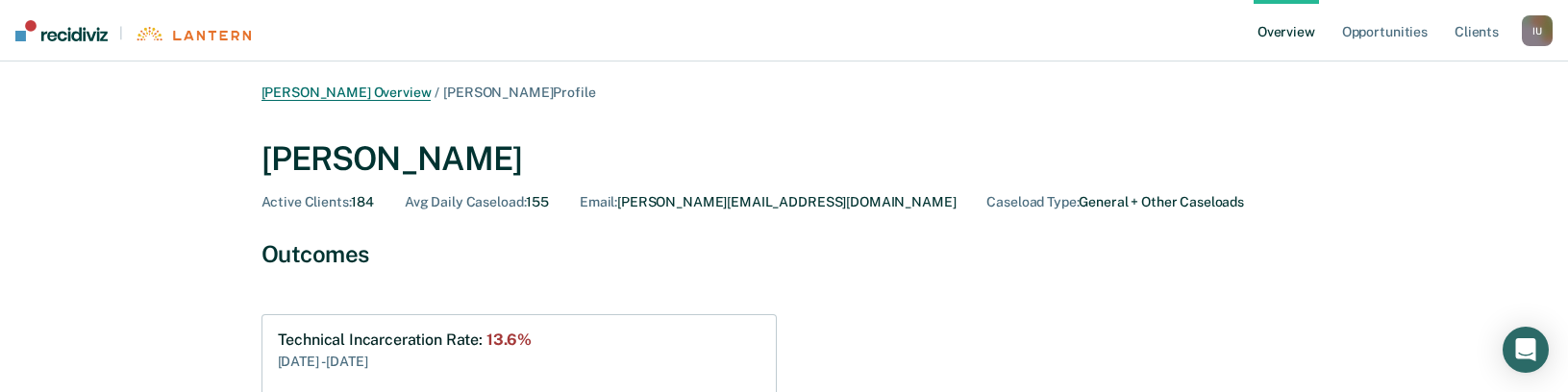
click at [366, 89] on link "[PERSON_NAME] Overview" at bounding box center [346, 93] width 170 height 17
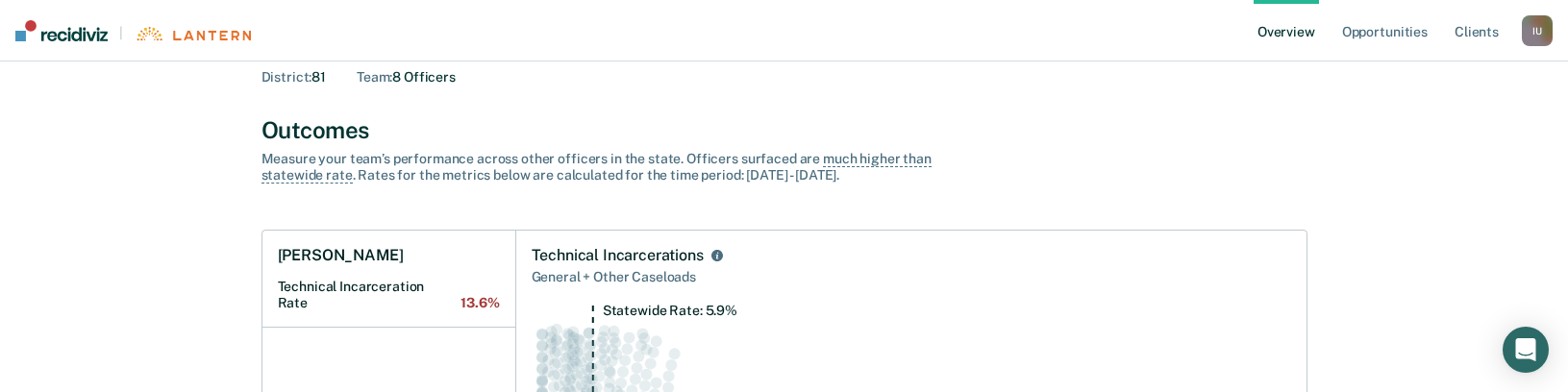
scroll to position [141, 0]
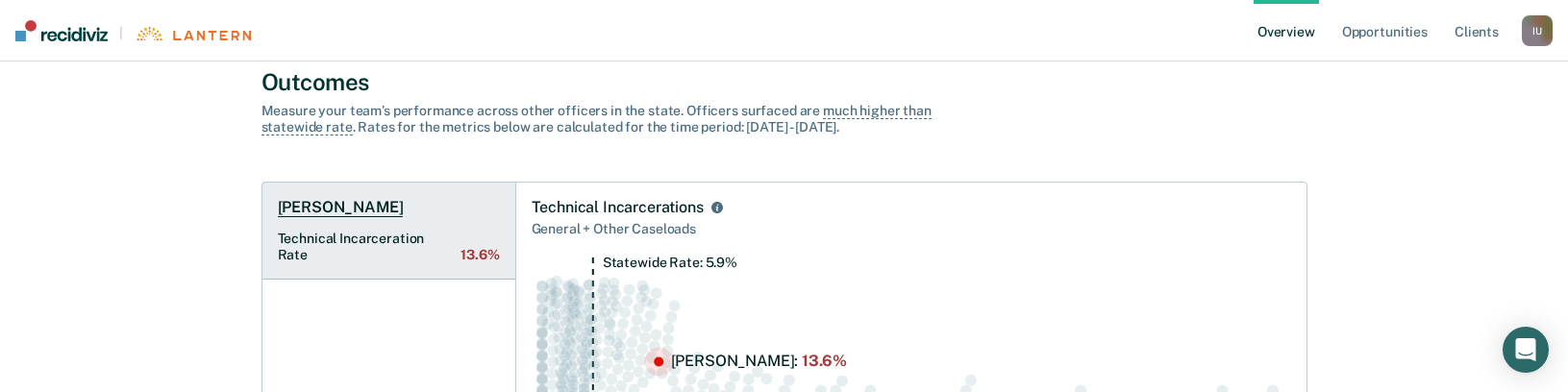
click at [395, 211] on link "[PERSON_NAME] Technical Incarceration Rate 13.6%" at bounding box center [388, 231] width 253 height 98
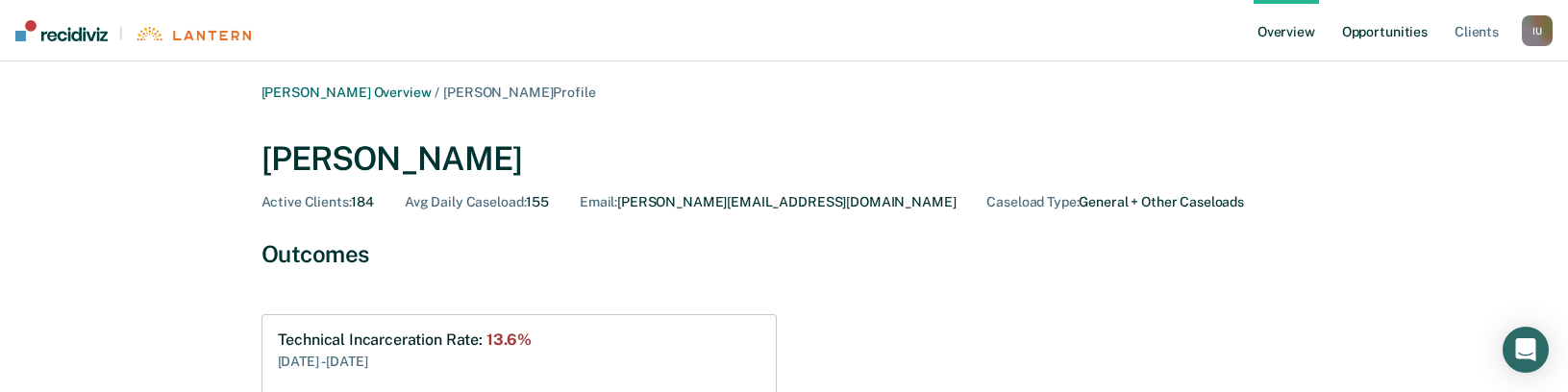
click at [1406, 41] on link "Opportunities" at bounding box center [1386, 30] width 94 height 61
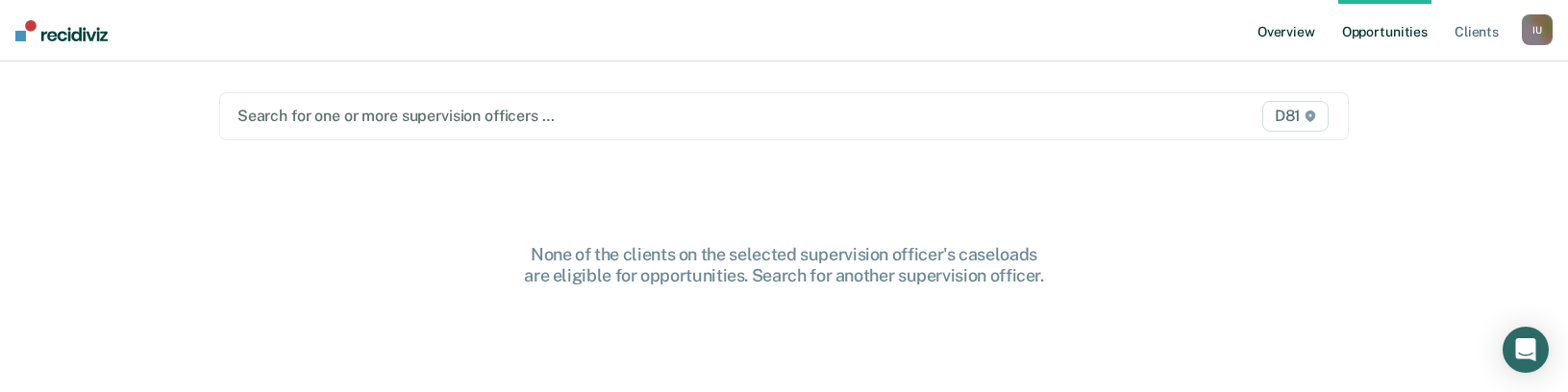
click at [1269, 28] on link "Overview" at bounding box center [1286, 30] width 65 height 61
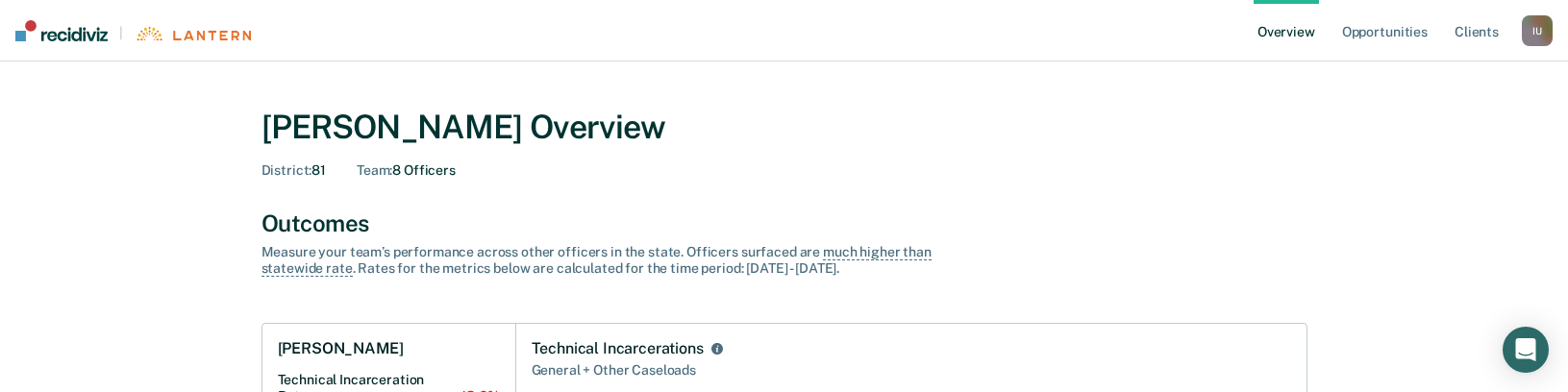
click at [1538, 31] on div "I U" at bounding box center [1538, 31] width 31 height 31
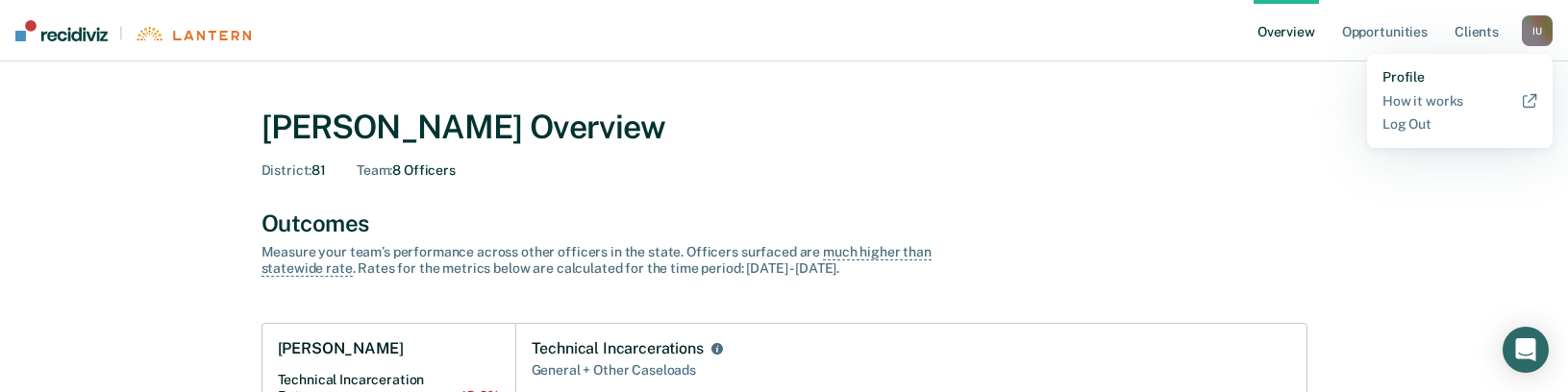
click at [1453, 70] on link "Profile" at bounding box center [1460, 77] width 155 height 17
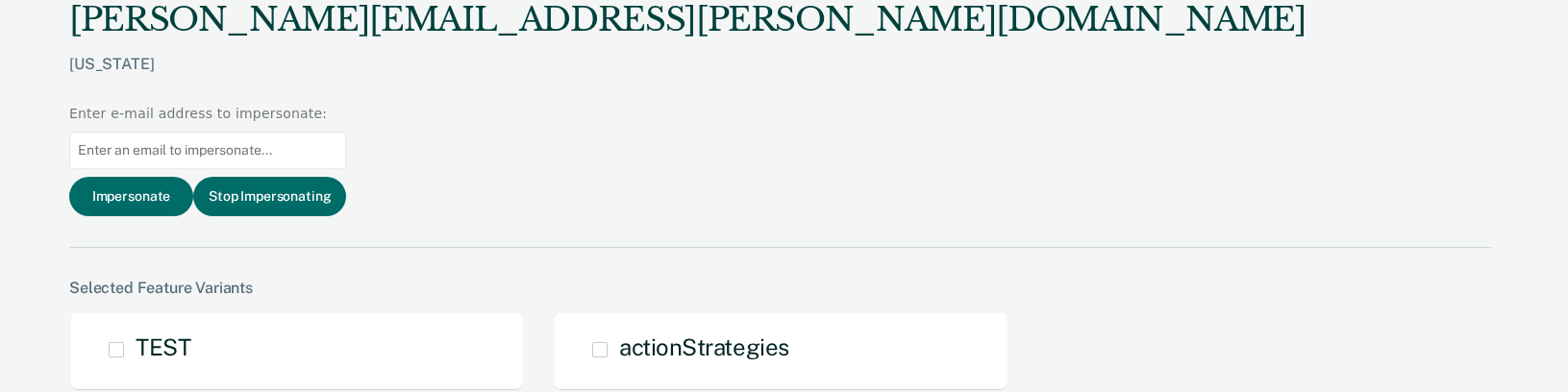
click at [346, 132] on input at bounding box center [208, 150] width 277 height 37
paste input "[PERSON_NAME][EMAIL_ADDRESS][PERSON_NAME][DOMAIN_NAME]"
type input "[PERSON_NAME][EMAIL_ADDRESS][PERSON_NAME][DOMAIN_NAME]"
click at [193, 176] on button "Impersonate" at bounding box center [131, 196] width 124 height 39
